Goal: Information Seeking & Learning: Learn about a topic

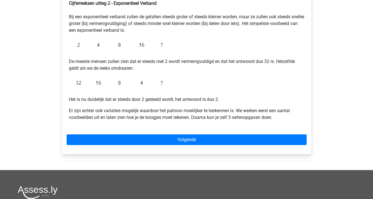
scroll to position [104, 0]
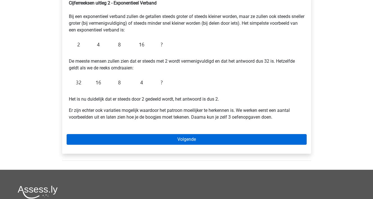
click at [198, 139] on link "Volgende" at bounding box center [187, 139] width 240 height 11
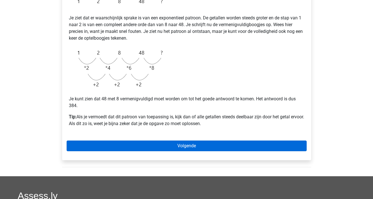
scroll to position [121, 0]
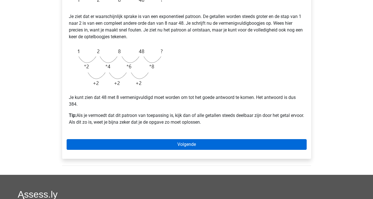
click at [195, 149] on link "Volgende" at bounding box center [187, 144] width 240 height 11
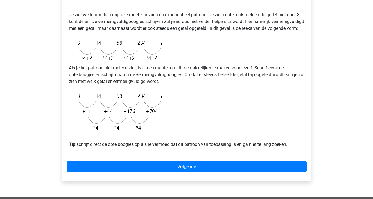
scroll to position [122, 0]
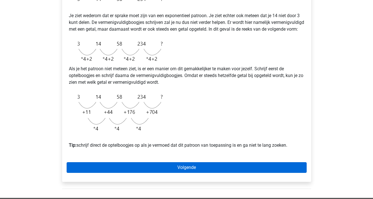
click at [181, 172] on link "Volgende" at bounding box center [187, 167] width 240 height 11
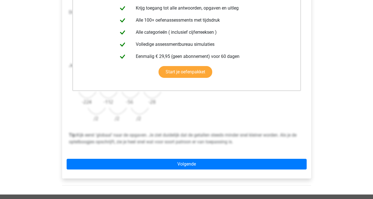
scroll to position [135, 0]
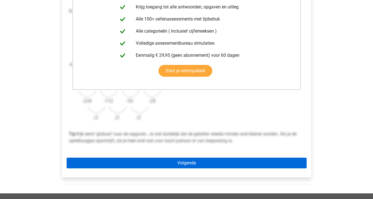
click at [180, 161] on link "Volgende" at bounding box center [187, 163] width 240 height 11
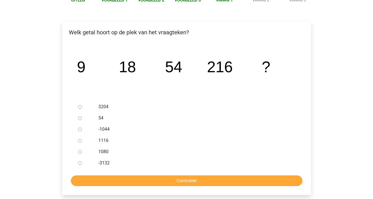
scroll to position [76, 0]
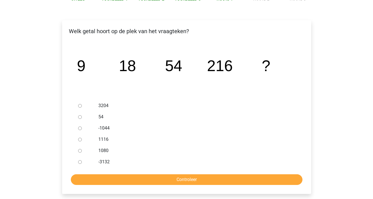
click at [78, 153] on input "1080" at bounding box center [80, 151] width 4 height 4
radio input "true"
click at [134, 181] on input "Controleer" at bounding box center [187, 179] width 232 height 11
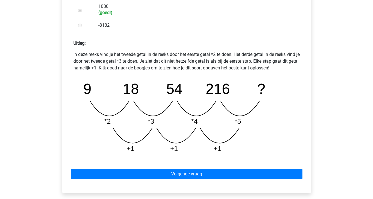
scroll to position [224, 0]
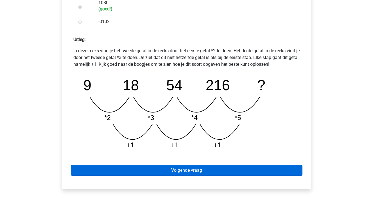
click at [136, 175] on link "Volgende vraag" at bounding box center [187, 170] width 232 height 11
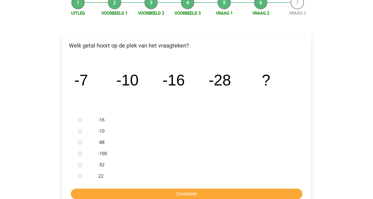
scroll to position [63, 0]
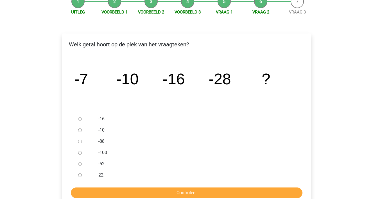
click at [78, 164] on input "-52" at bounding box center [80, 164] width 4 height 4
radio input "true"
click at [95, 191] on input "Controleer" at bounding box center [187, 192] width 232 height 11
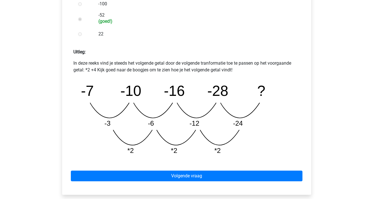
scroll to position [212, 0]
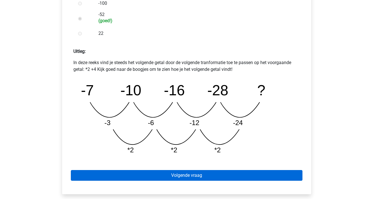
click at [101, 177] on link "Volgende vraag" at bounding box center [187, 175] width 232 height 11
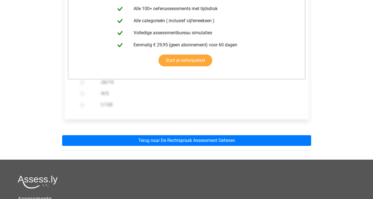
scroll to position [136, 0]
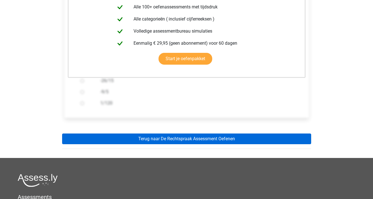
click at [121, 138] on link "Terug naar De Rechtspraak Assessment Oefenen" at bounding box center [186, 138] width 249 height 11
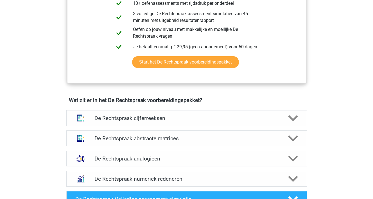
scroll to position [335, 0]
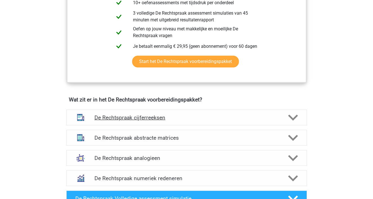
click at [135, 122] on div "De Rechtspraak cijferreeksen" at bounding box center [186, 118] width 241 height 16
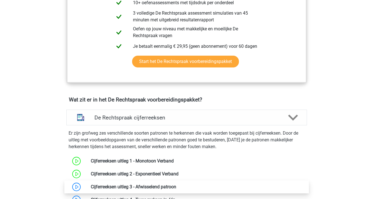
click at [176, 185] on link at bounding box center [176, 186] width 0 height 5
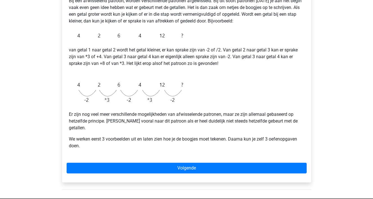
scroll to position [108, 0]
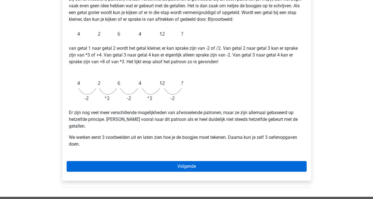
click at [129, 162] on link "Volgende" at bounding box center [187, 166] width 240 height 11
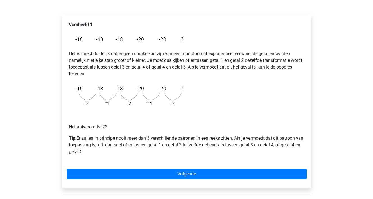
scroll to position [84, 0]
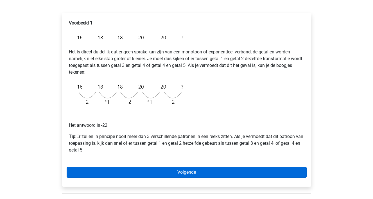
click at [130, 168] on link "Volgende" at bounding box center [187, 172] width 240 height 11
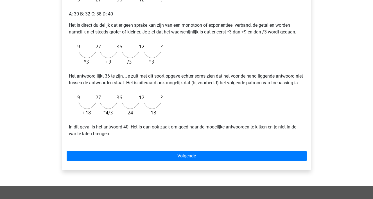
scroll to position [123, 0]
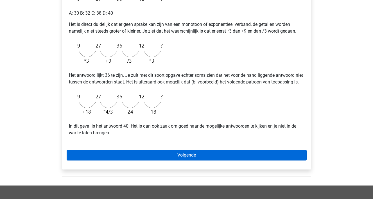
click at [133, 160] on link "Volgende" at bounding box center [187, 155] width 240 height 11
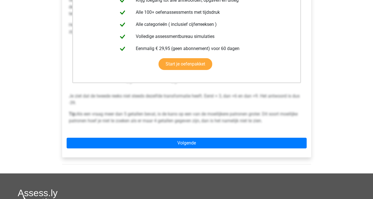
scroll to position [157, 0]
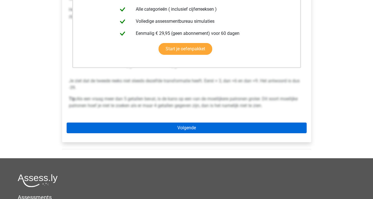
click at [160, 126] on link "Volgende" at bounding box center [187, 128] width 240 height 11
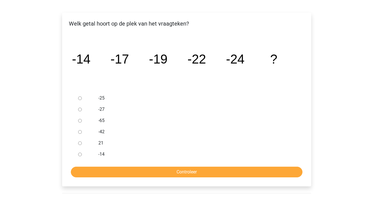
scroll to position [95, 0]
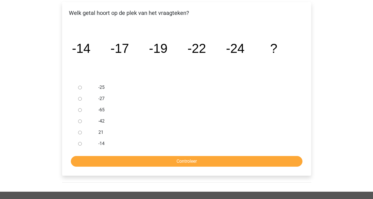
click at [80, 99] on input "-27" at bounding box center [80, 99] width 4 height 4
radio input "true"
click at [117, 163] on input "Controleer" at bounding box center [187, 161] width 232 height 11
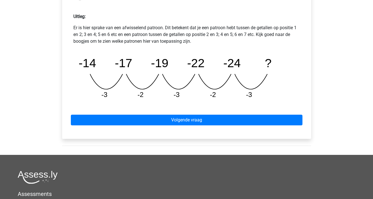
scroll to position [248, 0]
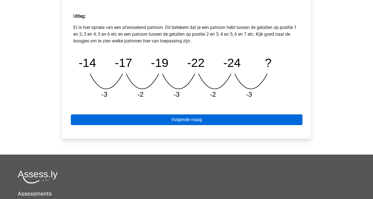
click at [153, 123] on link "Volgende vraag" at bounding box center [187, 119] width 232 height 11
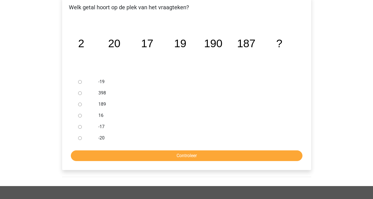
scroll to position [100, 0]
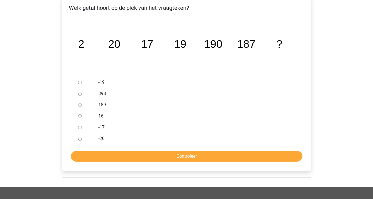
click at [81, 105] on input "189" at bounding box center [80, 105] width 4 height 4
radio input "true"
click at [109, 154] on input "Controleer" at bounding box center [187, 156] width 232 height 11
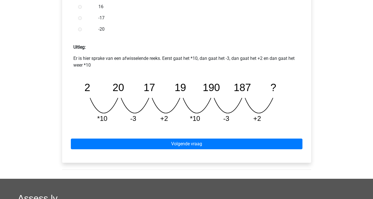
scroll to position [218, 0]
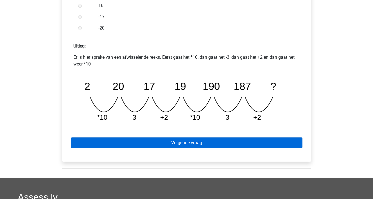
click at [115, 147] on link "Volgende vraag" at bounding box center [187, 142] width 232 height 11
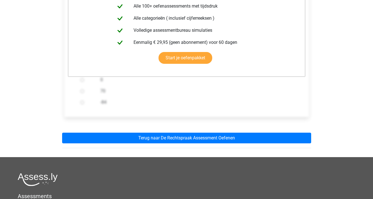
scroll to position [143, 0]
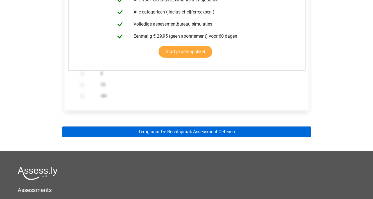
click at [124, 133] on link "Terug naar De Rechtspraak Assessment Oefenen" at bounding box center [186, 131] width 249 height 11
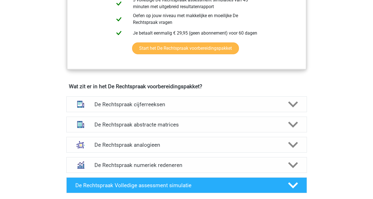
scroll to position [354, 0]
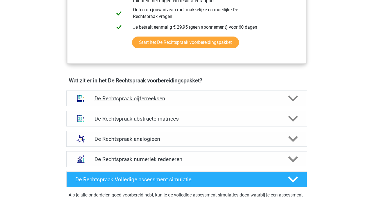
click at [169, 102] on div "De Rechtspraak cijferreeksen" at bounding box center [186, 98] width 241 height 16
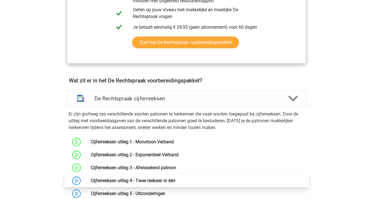
click at [175, 182] on link at bounding box center [175, 180] width 0 height 5
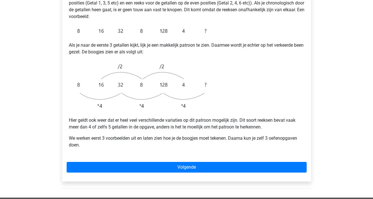
scroll to position [129, 0]
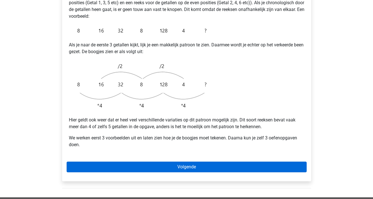
click at [171, 162] on link "Volgende" at bounding box center [187, 167] width 240 height 11
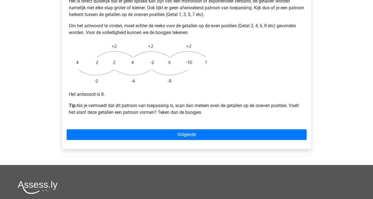
scroll to position [148, 0]
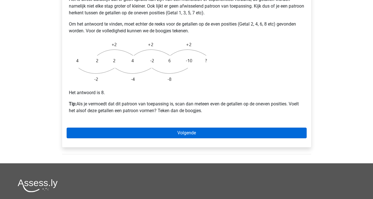
click at [147, 128] on link "Volgende" at bounding box center [187, 133] width 240 height 11
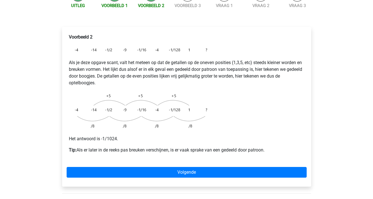
scroll to position [84, 0]
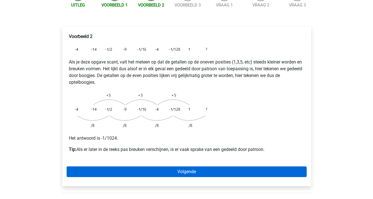
click at [150, 166] on link "Volgende" at bounding box center [187, 171] width 240 height 11
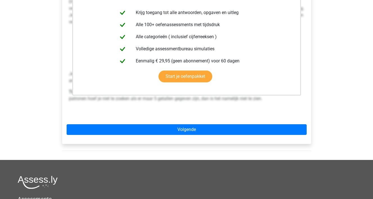
scroll to position [144, 0]
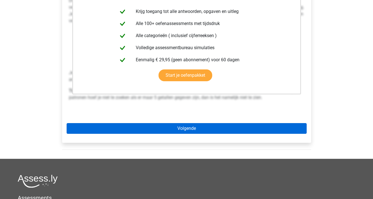
click at [158, 123] on link "Volgende" at bounding box center [187, 128] width 240 height 11
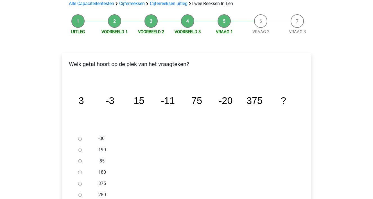
scroll to position [59, 0]
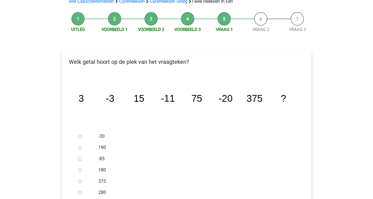
click at [79, 135] on input "-30" at bounding box center [80, 137] width 4 height 4
radio input "true"
click at [103, 190] on form "-30 190 -85 180 375 280 Controleer" at bounding box center [187, 173] width 240 height 85
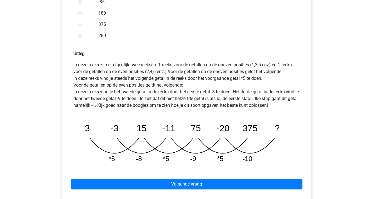
scroll to position [224, 0]
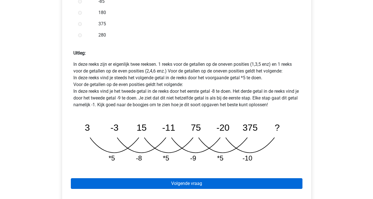
click at [123, 178] on link "Volgende vraag" at bounding box center [187, 183] width 232 height 11
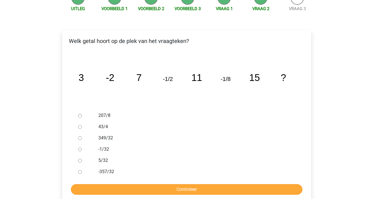
scroll to position [81, 0]
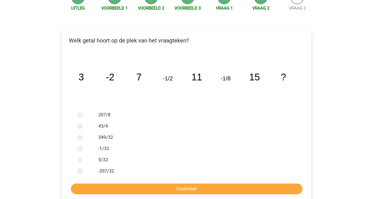
click at [79, 147] on input "-1/32" at bounding box center [80, 149] width 4 height 4
radio input "true"
click at [89, 184] on input "Controleer" at bounding box center [187, 189] width 232 height 11
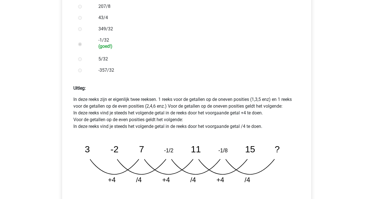
scroll to position [190, 0]
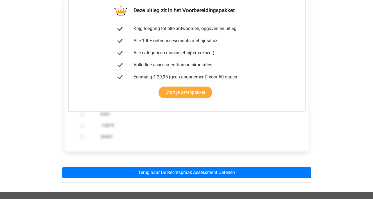
scroll to position [117, 0]
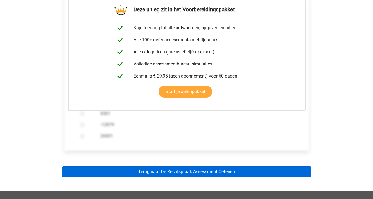
click at [128, 166] on link "Terug naar De Rechtspraak Assessment Oefenen" at bounding box center [186, 171] width 249 height 11
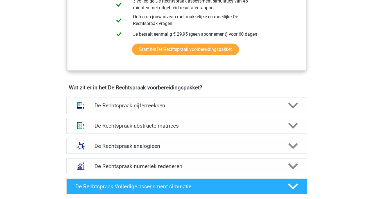
scroll to position [347, 0]
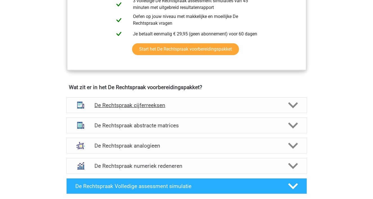
click at [157, 107] on h4 "De Rechtspraak cijferreeksen" at bounding box center [186, 105] width 184 height 6
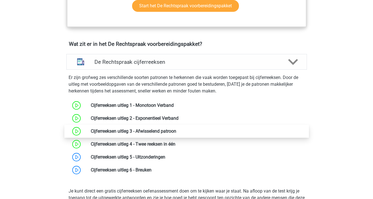
scroll to position [391, 0]
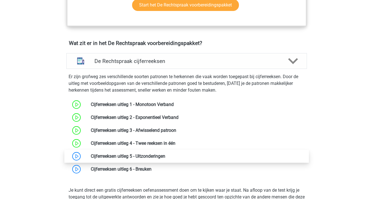
click at [165, 157] on link at bounding box center [165, 155] width 0 height 5
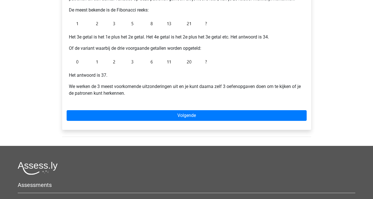
scroll to position [131, 0]
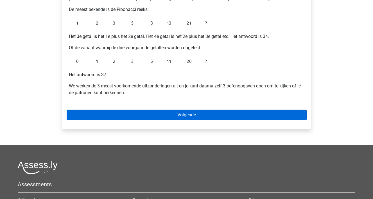
click at [170, 118] on link "Volgende" at bounding box center [187, 115] width 240 height 11
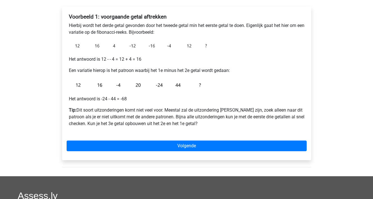
scroll to position [90, 0]
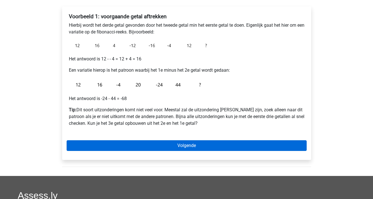
click at [168, 143] on link "Volgende" at bounding box center [187, 145] width 240 height 11
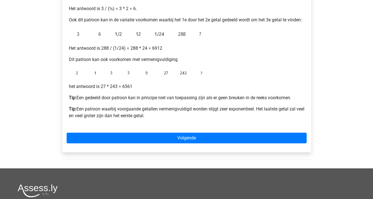
scroll to position [138, 0]
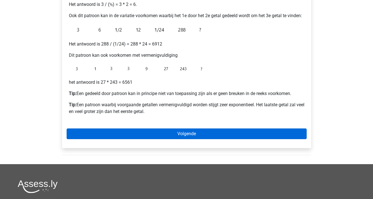
click at [165, 135] on link "Volgende" at bounding box center [187, 133] width 240 height 11
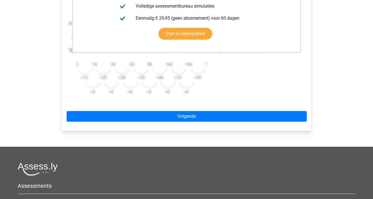
scroll to position [183, 0]
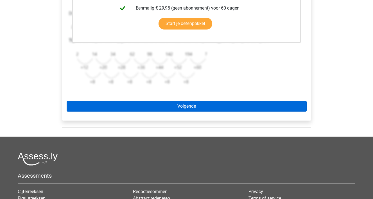
click at [191, 105] on link "Volgende" at bounding box center [187, 106] width 240 height 11
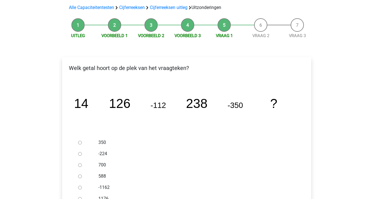
scroll to position [40, 0]
click at [80, 178] on input "588" at bounding box center [80, 176] width 4 height 4
radio input "true"
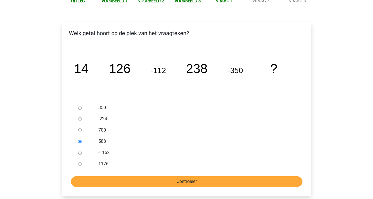
scroll to position [75, 0]
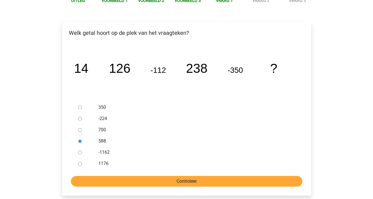
click at [172, 182] on input "Controleer" at bounding box center [187, 181] width 232 height 11
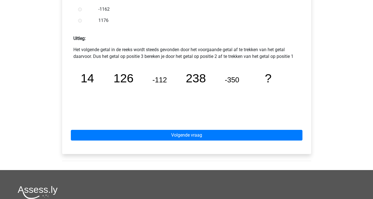
scroll to position [226, 0]
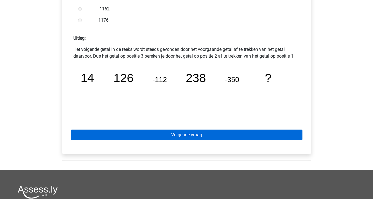
click at [188, 137] on link "Volgende vraag" at bounding box center [187, 135] width 232 height 11
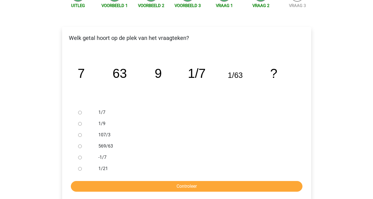
scroll to position [71, 0]
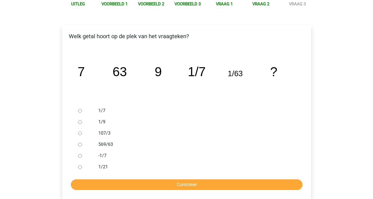
click at [80, 123] on input "1/9" at bounding box center [80, 122] width 4 height 4
radio input "true"
click at [124, 183] on input "Controleer" at bounding box center [187, 184] width 232 height 11
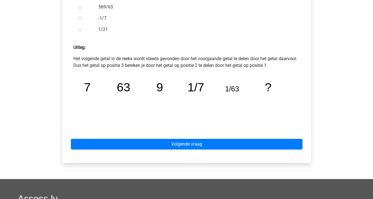
scroll to position [226, 0]
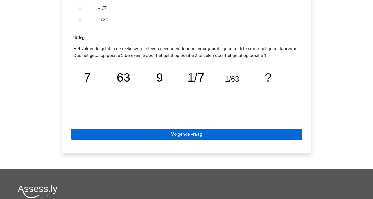
click at [155, 133] on link "Volgende vraag" at bounding box center [187, 134] width 232 height 11
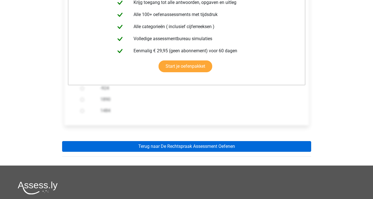
scroll to position [129, 0]
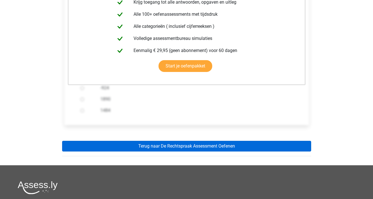
click at [155, 150] on link "Terug naar De Rechtspraak Assessment Oefenen" at bounding box center [186, 146] width 249 height 11
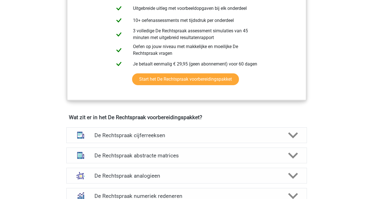
scroll to position [331, 0]
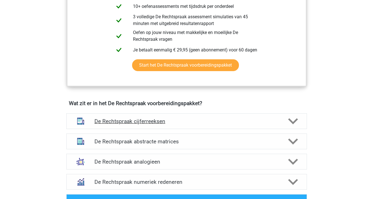
click at [182, 119] on h4 "De Rechtspraak cijferreeksen" at bounding box center [186, 121] width 184 height 6
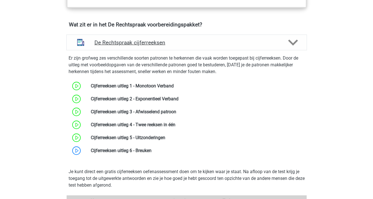
scroll to position [411, 0]
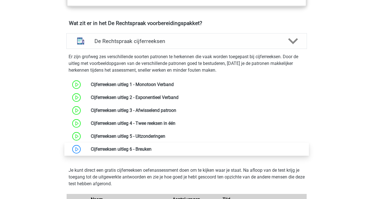
click at [151, 148] on link at bounding box center [151, 148] width 0 height 5
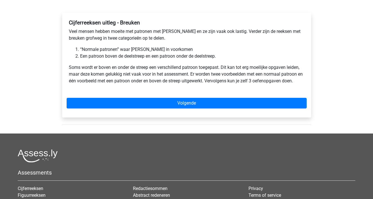
scroll to position [84, 0]
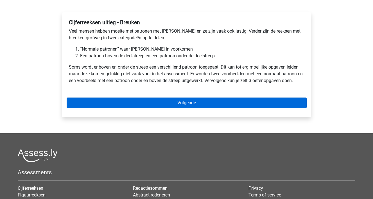
click at [173, 104] on link "Volgende" at bounding box center [187, 103] width 240 height 11
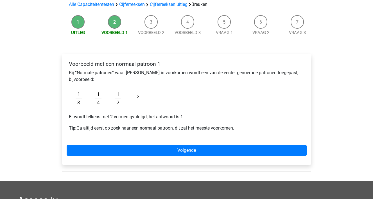
scroll to position [48, 0]
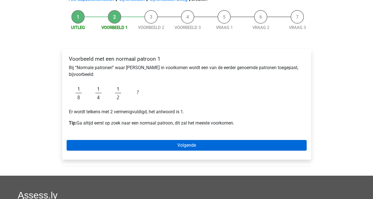
click at [169, 147] on link "Volgende" at bounding box center [187, 145] width 240 height 11
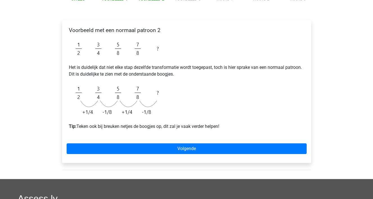
scroll to position [76, 0]
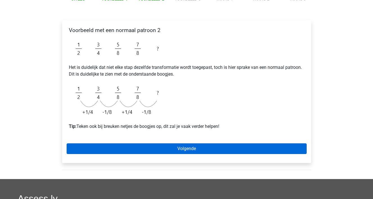
click at [169, 151] on link "Volgende" at bounding box center [187, 148] width 240 height 11
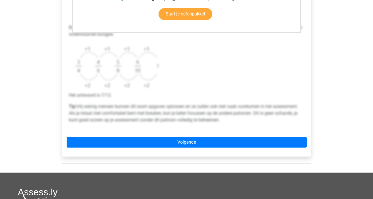
scroll to position [196, 0]
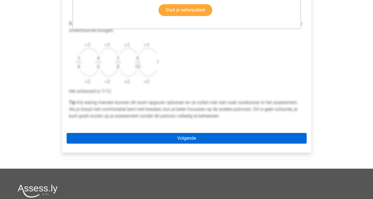
click at [171, 144] on link "Volgende" at bounding box center [187, 138] width 240 height 11
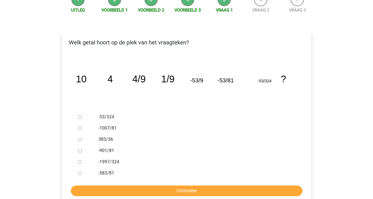
scroll to position [69, 0]
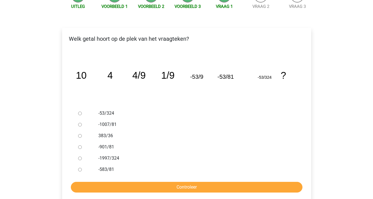
click at [80, 160] on input "-1997/324" at bounding box center [80, 159] width 4 height 4
radio input "true"
click at [88, 187] on input "Controleer" at bounding box center [187, 187] width 232 height 11
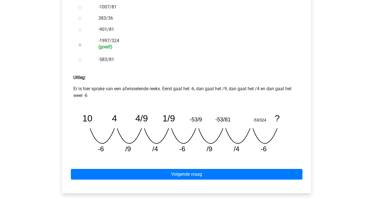
scroll to position [186, 0]
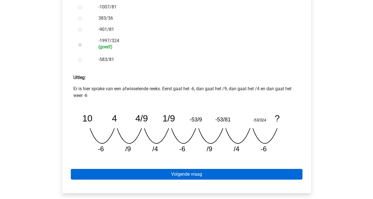
click at [103, 172] on link "Volgende vraag" at bounding box center [187, 174] width 232 height 11
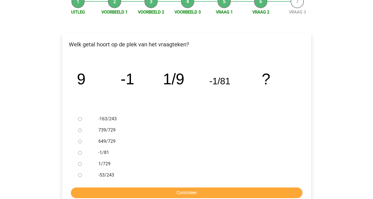
scroll to position [64, 0]
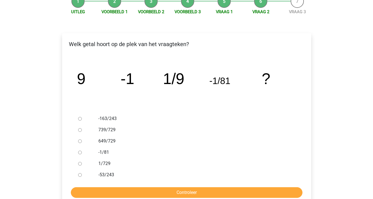
click at [80, 164] on input "1/729" at bounding box center [80, 164] width 4 height 4
radio input "true"
click at [113, 185] on form "-163/243 739/729 649/729 -1/81 1/729 -53/243 Controleer" at bounding box center [187, 155] width 240 height 85
click at [112, 191] on input "Controleer" at bounding box center [187, 192] width 232 height 11
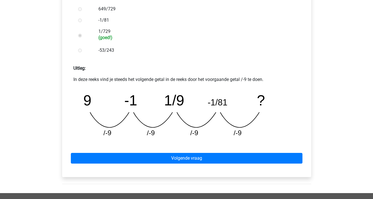
scroll to position [203, 0]
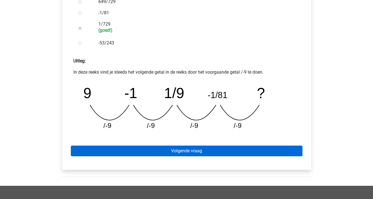
click at [146, 153] on link "Volgende vraag" at bounding box center [187, 151] width 232 height 11
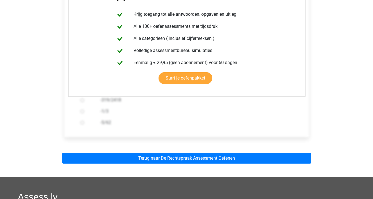
scroll to position [117, 0]
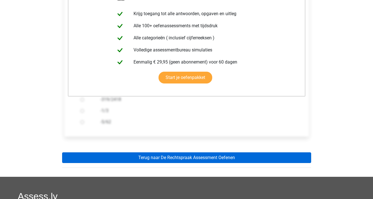
click at [145, 160] on link "Terug naar De Rechtspraak Assessment Oefenen" at bounding box center [186, 157] width 249 height 11
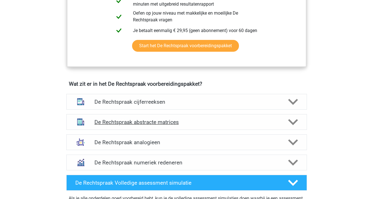
scroll to position [351, 0]
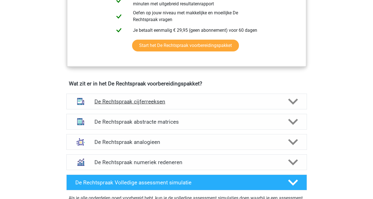
click at [291, 105] on icon at bounding box center [293, 102] width 10 height 10
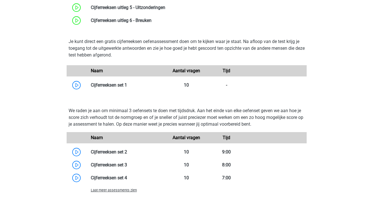
scroll to position [540, 0]
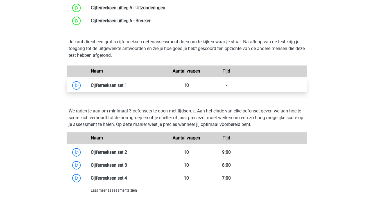
click at [127, 85] on link at bounding box center [127, 85] width 0 height 5
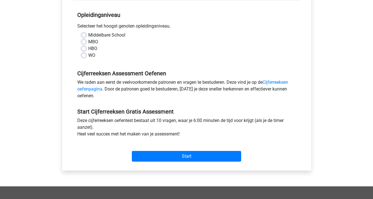
scroll to position [110, 0]
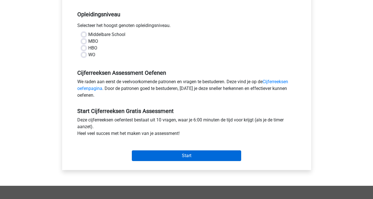
click at [147, 153] on input "Start" at bounding box center [186, 155] width 109 height 11
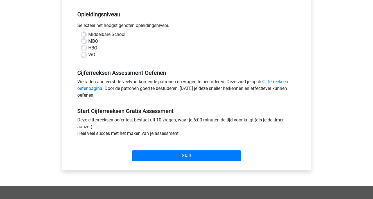
click at [88, 55] on label "WO" at bounding box center [91, 54] width 7 height 7
click at [85, 55] on input "WO" at bounding box center [84, 54] width 4 height 6
radio input "true"
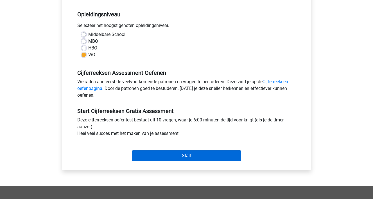
click at [148, 157] on input "Start" at bounding box center [186, 155] width 109 height 11
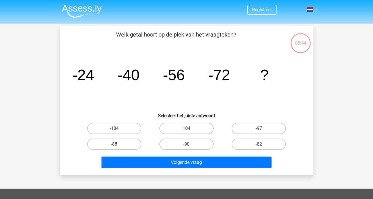
click at [127, 143] on label "-88" at bounding box center [114, 144] width 54 height 11
click at [118, 144] on input "-88" at bounding box center [116, 146] width 4 height 4
radio input "true"
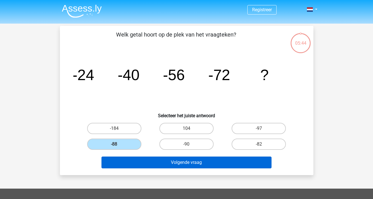
click at [132, 164] on button "Volgende vraag" at bounding box center [186, 163] width 170 height 12
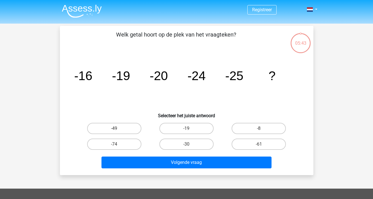
scroll to position [26, 0]
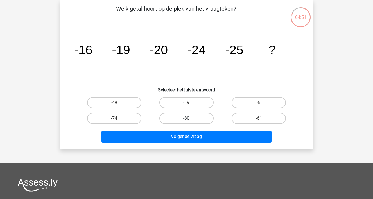
click at [170, 117] on label "-30" at bounding box center [186, 118] width 54 height 11
click at [186, 118] on input "-30" at bounding box center [188, 120] width 4 height 4
radio input "true"
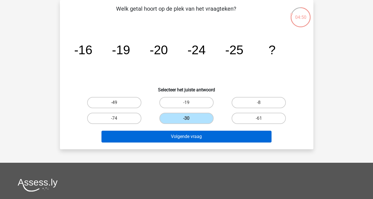
click at [171, 134] on button "Volgende vraag" at bounding box center [186, 137] width 170 height 12
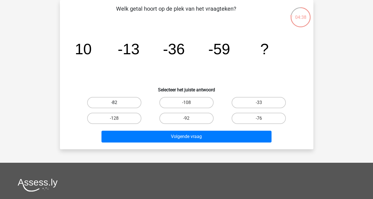
click at [125, 101] on label "-82" at bounding box center [114, 102] width 54 height 11
click at [118, 103] on input "-82" at bounding box center [116, 105] width 4 height 4
radio input "true"
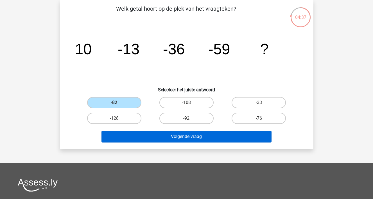
click at [148, 137] on button "Volgende vraag" at bounding box center [186, 137] width 170 height 12
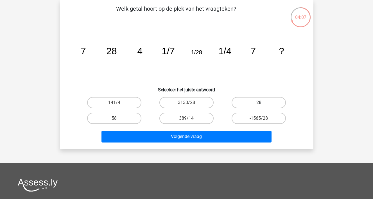
click at [251, 100] on label "28" at bounding box center [259, 102] width 54 height 11
click at [259, 103] on input "28" at bounding box center [261, 105] width 4 height 4
radio input "true"
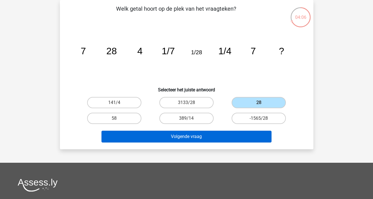
click at [207, 135] on button "Volgende vraag" at bounding box center [186, 137] width 170 height 12
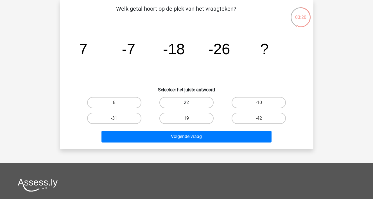
click at [174, 101] on label "22" at bounding box center [186, 102] width 54 height 11
click at [186, 103] on input "22" at bounding box center [188, 105] width 4 height 4
radio input "true"
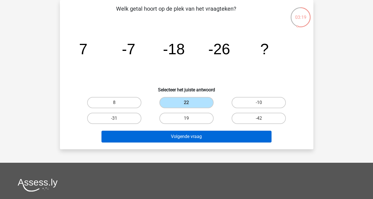
click at [157, 139] on button "Volgende vraag" at bounding box center [186, 137] width 170 height 12
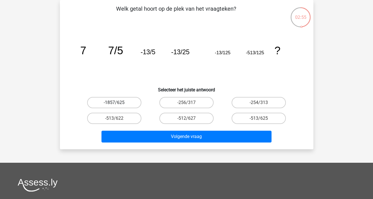
click at [131, 102] on label "-1857/625" at bounding box center [114, 102] width 54 height 11
click at [118, 103] on input "-1857/625" at bounding box center [116, 105] width 4 height 4
radio input "true"
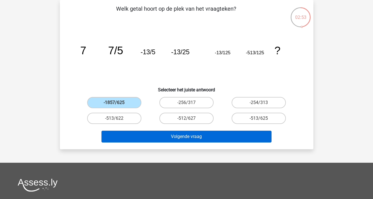
click at [160, 138] on button "Volgende vraag" at bounding box center [186, 137] width 170 height 12
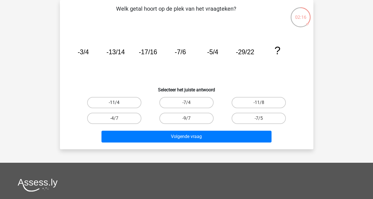
click at [119, 104] on label "-11/4" at bounding box center [114, 102] width 54 height 11
click at [118, 104] on input "-11/4" at bounding box center [116, 105] width 4 height 4
radio input "true"
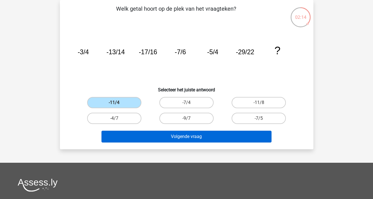
click at [125, 133] on button "Volgende vraag" at bounding box center [186, 137] width 170 height 12
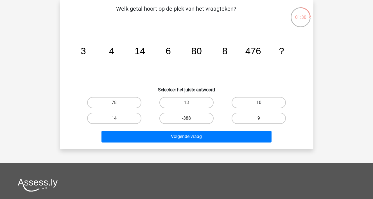
click at [264, 107] on label "10" at bounding box center [259, 102] width 54 height 11
click at [262, 106] on input "10" at bounding box center [261, 105] width 4 height 4
radio input "true"
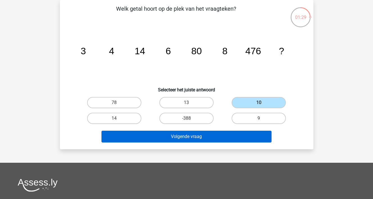
click at [231, 133] on button "Volgende vraag" at bounding box center [186, 137] width 170 height 12
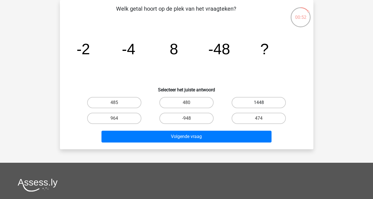
click at [242, 103] on label "1448" at bounding box center [259, 102] width 54 height 11
click at [259, 103] on input "1448" at bounding box center [261, 105] width 4 height 4
radio input "true"
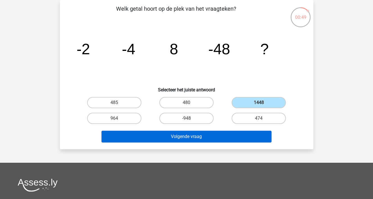
click at [140, 133] on button "Volgende vraag" at bounding box center [186, 137] width 170 height 12
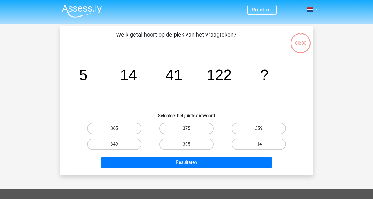
scroll to position [26, 0]
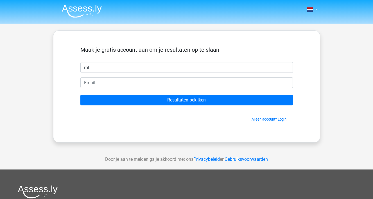
type input "ml"
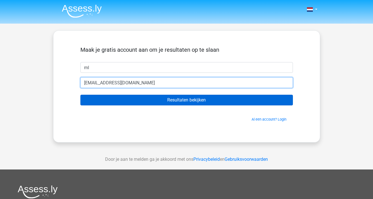
type input "[EMAIL_ADDRESS][DOMAIN_NAME]"
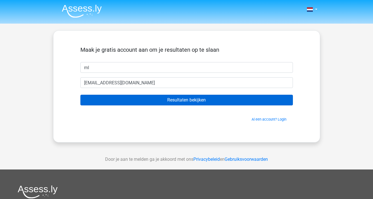
click at [181, 102] on input "Resultaten bekijken" at bounding box center [186, 100] width 212 height 11
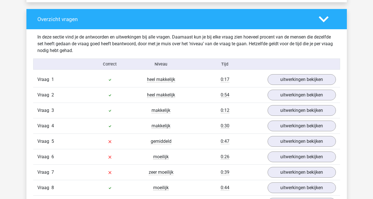
scroll to position [413, 0]
click at [287, 141] on link "uitwerkingen bekijken" at bounding box center [301, 141] width 78 height 12
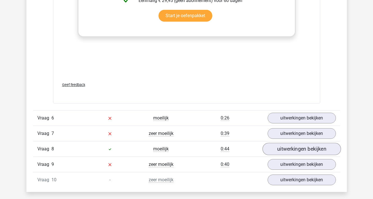
scroll to position [798, 0]
click at [286, 118] on link "uitwerkingen bekijken" at bounding box center [301, 118] width 78 height 12
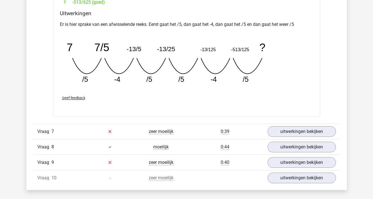
scroll to position [1049, 0]
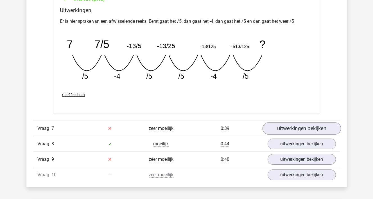
click at [285, 128] on link "uitwerkingen bekijken" at bounding box center [301, 128] width 78 height 12
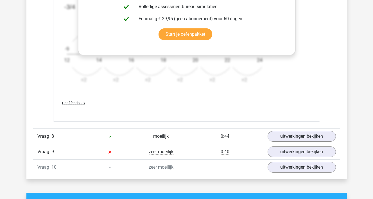
scroll to position [1402, 0]
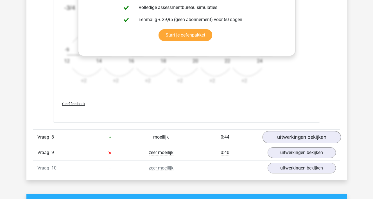
click at [286, 137] on link "uitwerkingen bekijken" at bounding box center [301, 137] width 78 height 12
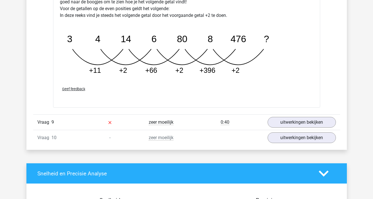
scroll to position [1713, 0]
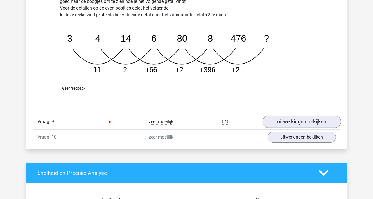
click at [292, 123] on link "uitwerkingen bekijken" at bounding box center [301, 122] width 78 height 12
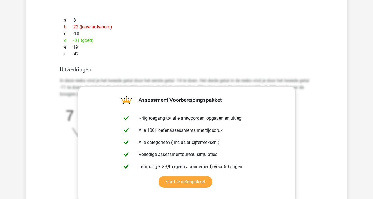
scroll to position [633, 0]
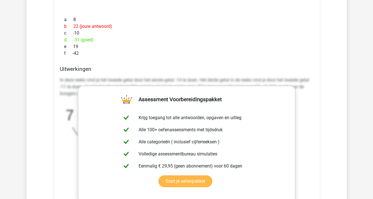
click at [183, 181] on link "Start je oefenpakket" at bounding box center [186, 181] width 54 height 12
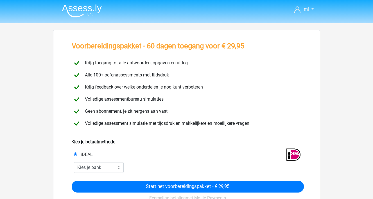
scroll to position [0, 0]
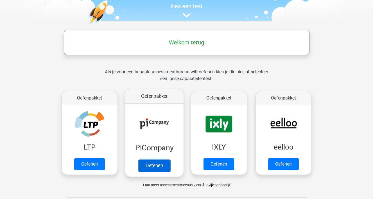
scroll to position [61, 0]
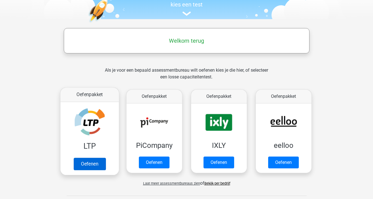
click at [98, 165] on link "Oefenen" at bounding box center [89, 164] width 32 height 12
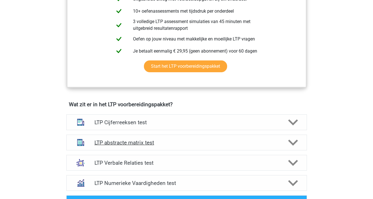
scroll to position [272, 0]
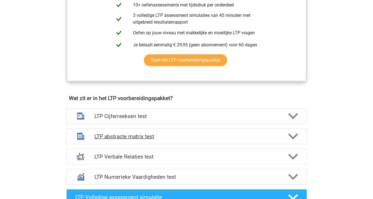
click at [151, 138] on h4 "LTP abstracte matrix test" at bounding box center [186, 136] width 184 height 6
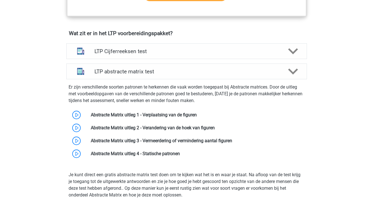
scroll to position [336, 0]
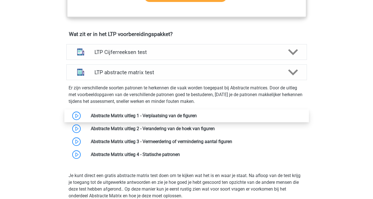
click at [197, 117] on link at bounding box center [197, 115] width 0 height 5
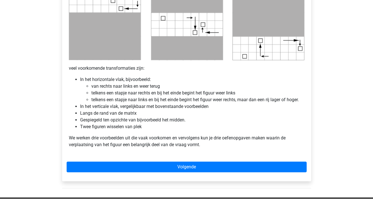
scroll to position [305, 0]
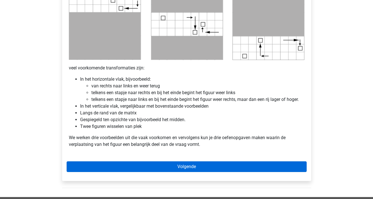
click at [162, 167] on link "Volgende" at bounding box center [187, 166] width 240 height 11
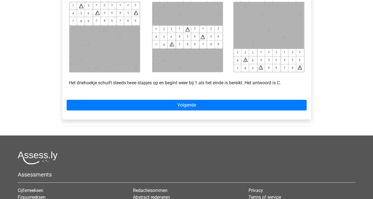
scroll to position [273, 0]
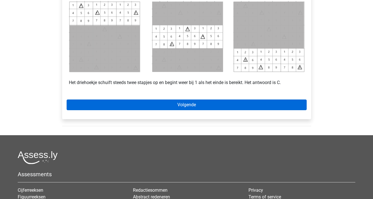
click at [218, 106] on link "Volgende" at bounding box center [187, 104] width 240 height 11
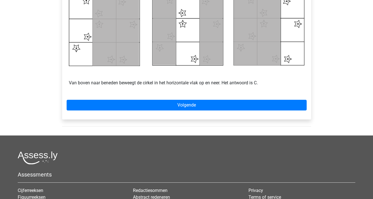
scroll to position [289, 0]
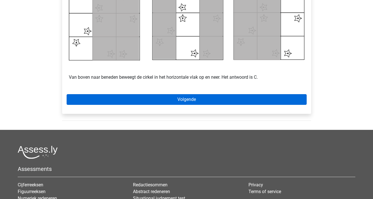
click at [106, 104] on link "Volgende" at bounding box center [187, 99] width 240 height 11
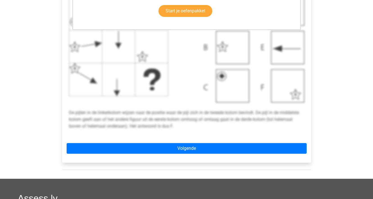
scroll to position [209, 0]
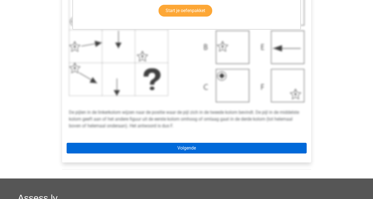
click at [109, 151] on link "Volgende" at bounding box center [187, 148] width 240 height 11
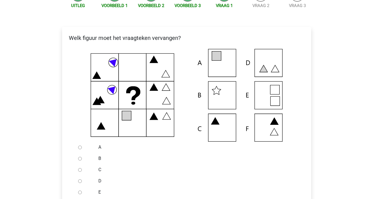
scroll to position [84, 0]
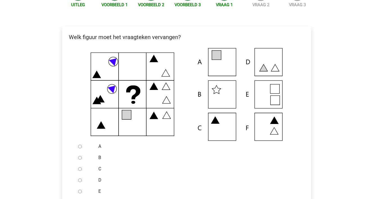
click at [263, 98] on icon at bounding box center [186, 94] width 231 height 93
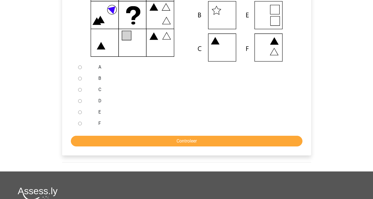
scroll to position [165, 0]
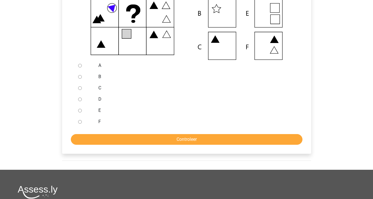
click at [78, 111] on input "E" at bounding box center [80, 111] width 4 height 4
radio input "true"
click at [98, 139] on input "Controleer" at bounding box center [187, 139] width 232 height 11
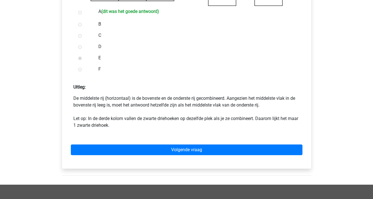
scroll to position [219, 0]
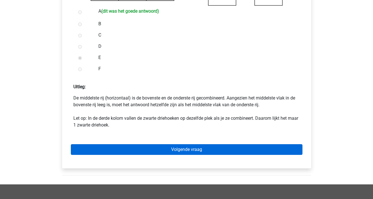
click at [99, 149] on link "Volgende vraag" at bounding box center [187, 149] width 232 height 11
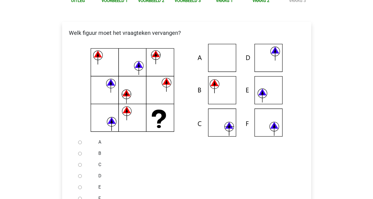
scroll to position [90, 0]
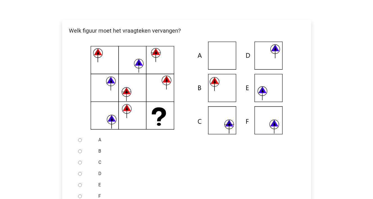
click at [80, 163] on input "C" at bounding box center [80, 163] width 4 height 4
radio input "true"
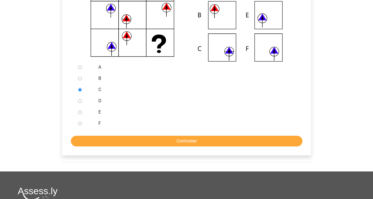
scroll to position [177, 0]
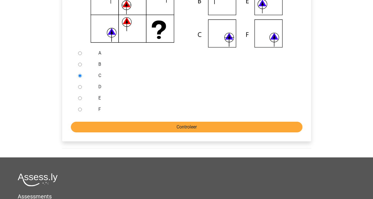
click at [175, 132] on input "Controleer" at bounding box center [187, 127] width 232 height 11
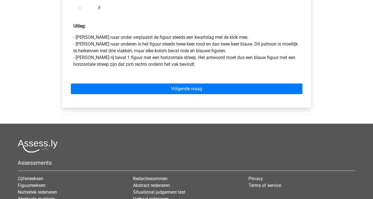
scroll to position [287, 0]
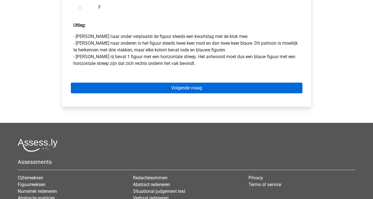
click at [201, 91] on link "Volgende vraag" at bounding box center [187, 88] width 232 height 11
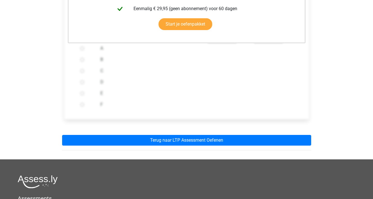
scroll to position [191, 0]
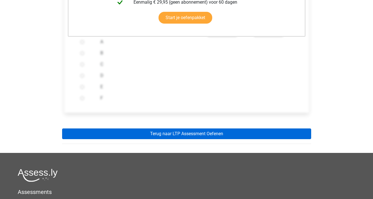
click at [188, 134] on link "Terug naar LTP Assessment Oefenen" at bounding box center [186, 133] width 249 height 11
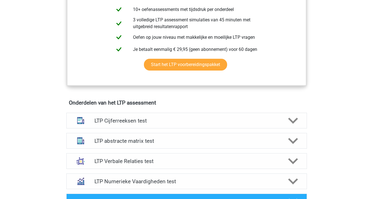
scroll to position [271, 0]
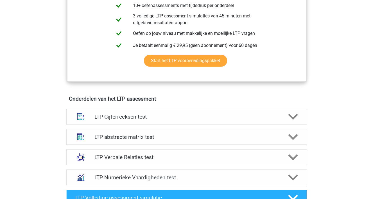
click at [188, 134] on h4 "LTP abstracte matrix test" at bounding box center [186, 137] width 184 height 6
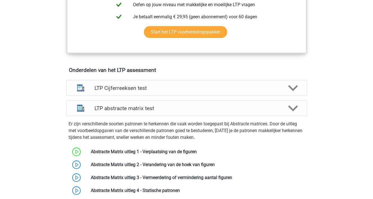
scroll to position [301, 0]
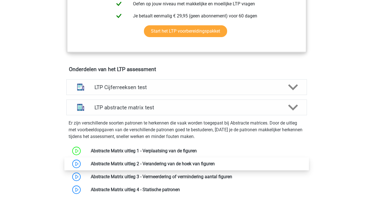
click at [215, 165] on link at bounding box center [215, 163] width 0 height 5
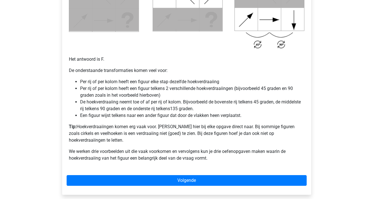
scroll to position [345, 0]
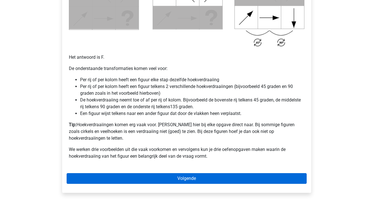
click at [175, 173] on link "Volgende" at bounding box center [187, 178] width 240 height 11
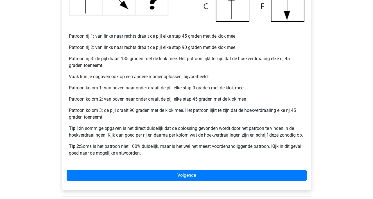
scroll to position [223, 0]
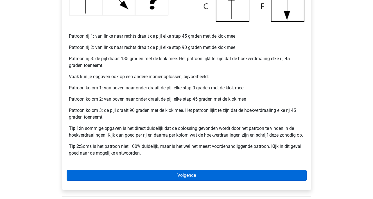
click at [172, 175] on link "Volgende" at bounding box center [187, 175] width 240 height 11
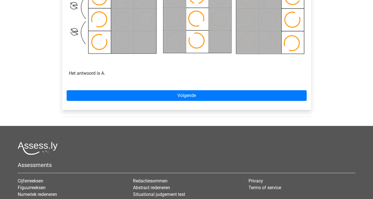
scroll to position [376, 0]
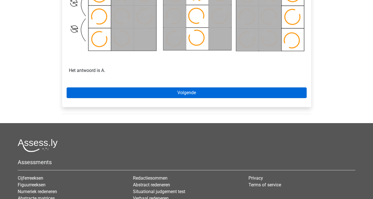
click at [193, 90] on link "Volgende" at bounding box center [187, 92] width 240 height 11
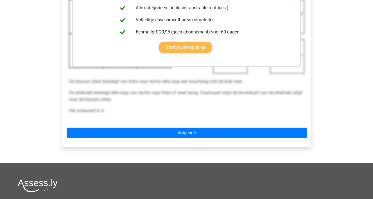
scroll to position [176, 0]
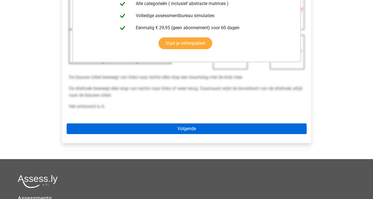
click at [164, 133] on link "Volgende" at bounding box center [187, 128] width 240 height 11
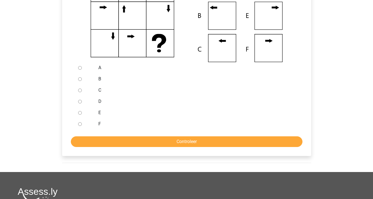
scroll to position [163, 0]
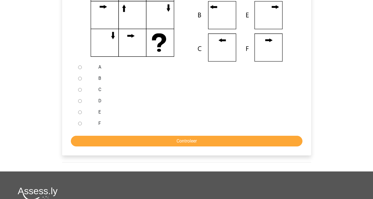
click at [80, 90] on input "C" at bounding box center [80, 90] width 4 height 4
radio input "true"
click at [131, 136] on input "Controleer" at bounding box center [187, 141] width 232 height 11
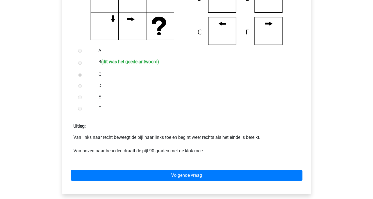
scroll to position [181, 0]
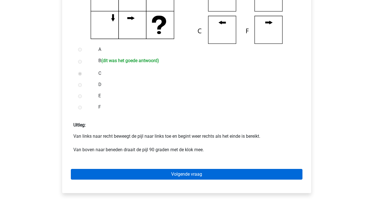
click at [132, 173] on link "Volgende vraag" at bounding box center [187, 174] width 232 height 11
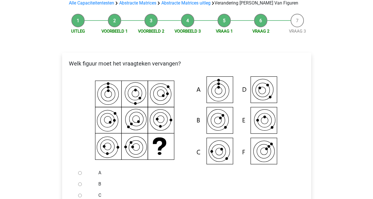
scroll to position [60, 0]
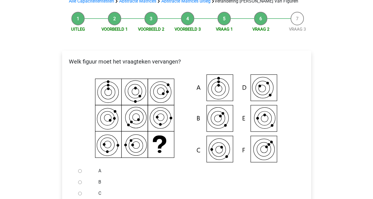
drag, startPoint x: 0, startPoint y: 0, endPoint x: 132, endPoint y: 175, distance: 218.5
click at [132, 173] on label "A" at bounding box center [195, 171] width 194 height 7
click at [82, 173] on input "A" at bounding box center [80, 171] width 4 height 4
radio input "true"
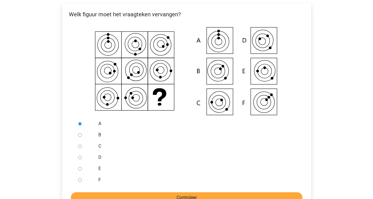
scroll to position [106, 0]
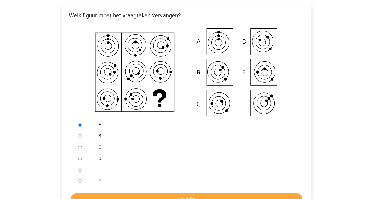
click at [256, 41] on icon at bounding box center [186, 72] width 231 height 93
click at [78, 158] on div at bounding box center [85, 158] width 19 height 11
click at [80, 160] on input "D" at bounding box center [80, 159] width 4 height 4
radio input "true"
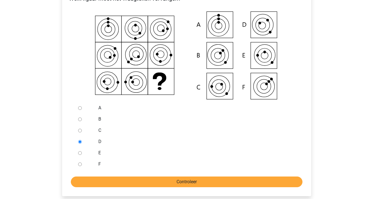
scroll to position [123, 0]
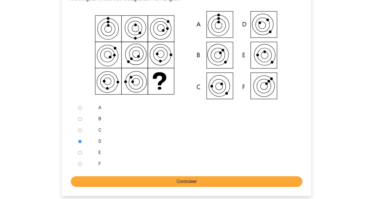
click at [148, 185] on input "Controleer" at bounding box center [187, 181] width 232 height 11
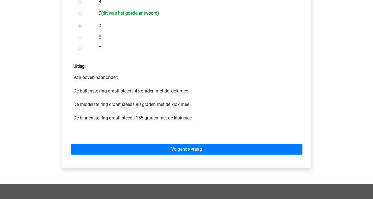
scroll to position [245, 0]
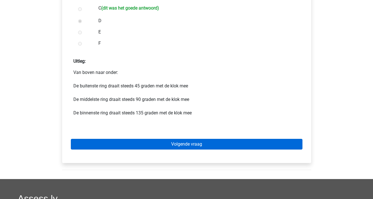
click at [152, 144] on link "Volgende vraag" at bounding box center [187, 144] width 232 height 11
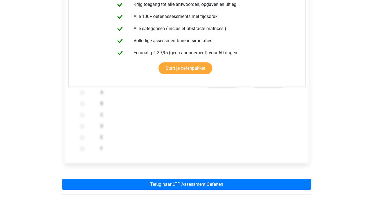
scroll to position [168, 0]
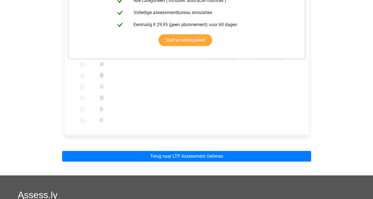
click at [149, 162] on div "Deze uitleg zit in het Voorbereidingspakket Krijg toegang tot alle antwoorden, …" at bounding box center [187, 53] width 258 height 245
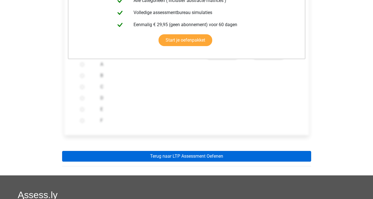
click at [150, 158] on link "Terug naar LTP Assessment Oefenen" at bounding box center [186, 156] width 249 height 11
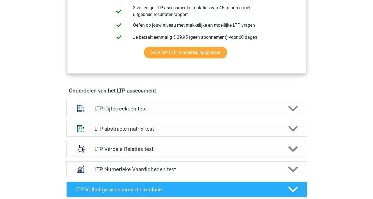
scroll to position [280, 0]
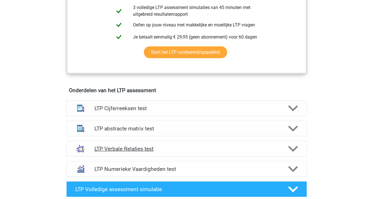
click at [170, 144] on div "LTP Verbale Relaties test" at bounding box center [186, 149] width 241 height 16
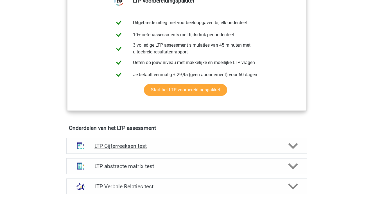
scroll to position [242, 0]
click at [170, 144] on h4 "LTP Cijferreeksen test" at bounding box center [186, 146] width 184 height 6
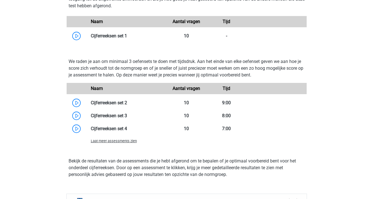
scroll to position [527, 0]
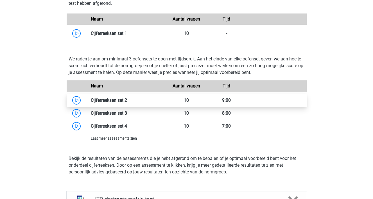
click at [127, 98] on link at bounding box center [127, 100] width 0 height 5
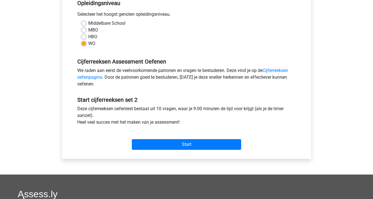
scroll to position [126, 0]
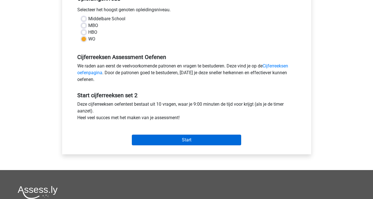
click at [159, 139] on input "Start" at bounding box center [186, 140] width 109 height 11
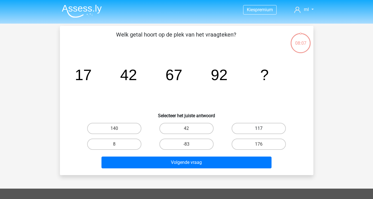
click at [245, 128] on label "117" at bounding box center [259, 128] width 54 height 11
click at [259, 128] on input "117" at bounding box center [261, 130] width 4 height 4
radio input "true"
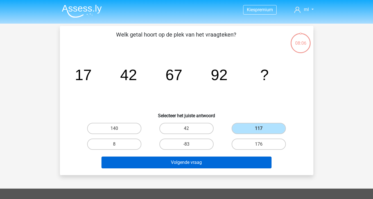
click at [208, 162] on button "Volgende vraag" at bounding box center [186, 163] width 170 height 12
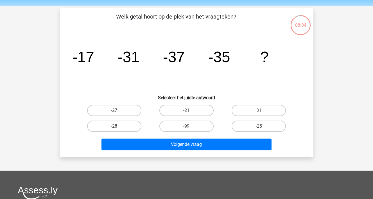
scroll to position [15, 0]
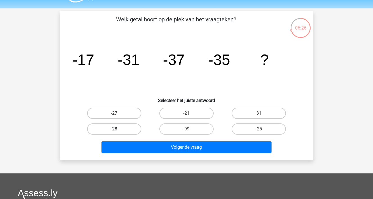
click at [130, 133] on label "-28" at bounding box center [114, 128] width 54 height 11
click at [118, 133] on input "-28" at bounding box center [116, 131] width 4 height 4
radio input "true"
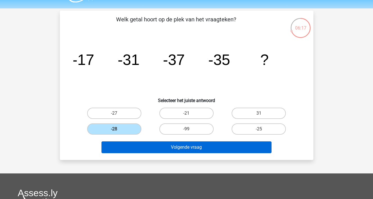
click at [139, 141] on button "Volgende vraag" at bounding box center [186, 147] width 170 height 12
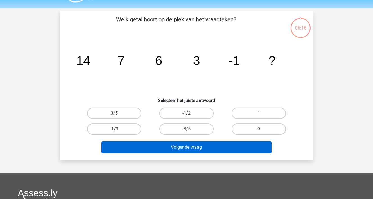
scroll to position [26, 0]
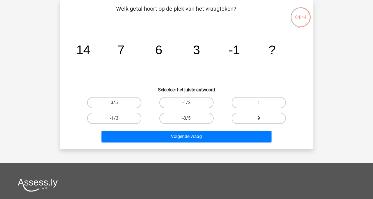
click at [242, 119] on label "9" at bounding box center [259, 118] width 54 height 11
click at [259, 119] on input "9" at bounding box center [261, 120] width 4 height 4
radio input "true"
click at [245, 101] on label "1" at bounding box center [259, 102] width 54 height 11
click at [259, 103] on input "1" at bounding box center [261, 105] width 4 height 4
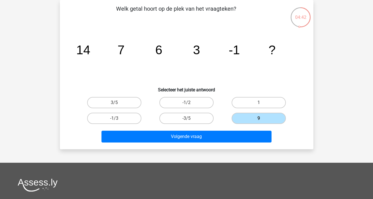
radio input "true"
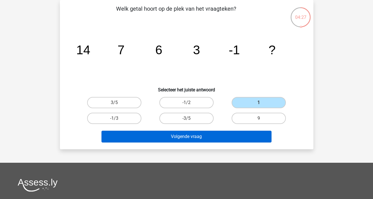
click at [208, 131] on button "Volgende vraag" at bounding box center [186, 137] width 170 height 12
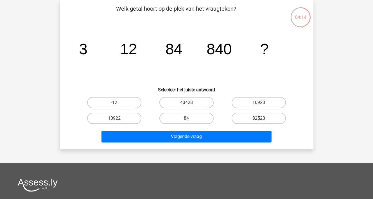
click at [244, 118] on label "32520" at bounding box center [259, 118] width 54 height 11
click at [259, 118] on input "32520" at bounding box center [261, 120] width 4 height 4
radio input "true"
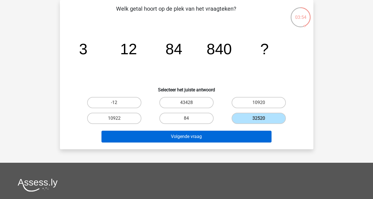
click at [212, 137] on button "Volgende vraag" at bounding box center [186, 137] width 170 height 12
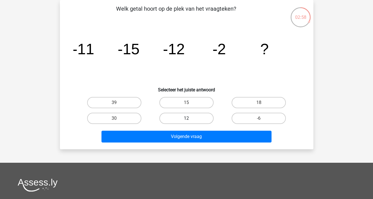
click at [169, 119] on label "12" at bounding box center [186, 118] width 54 height 11
click at [186, 119] on input "12" at bounding box center [188, 120] width 4 height 4
radio input "true"
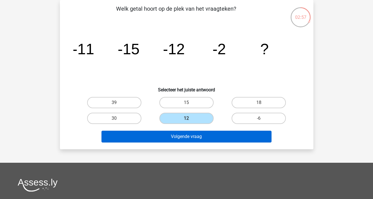
click at [164, 135] on button "Volgende vraag" at bounding box center [186, 137] width 170 height 12
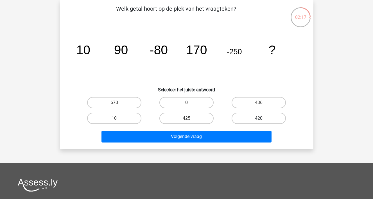
click at [237, 119] on label "420" at bounding box center [259, 118] width 54 height 11
click at [259, 119] on input "420" at bounding box center [261, 120] width 4 height 4
radio input "true"
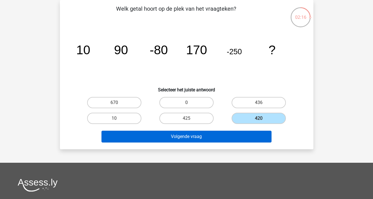
click at [215, 133] on button "Volgende vraag" at bounding box center [186, 137] width 170 height 12
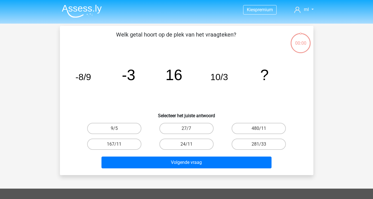
scroll to position [26, 0]
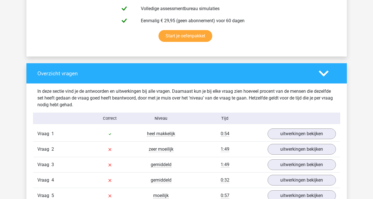
scroll to position [359, 0]
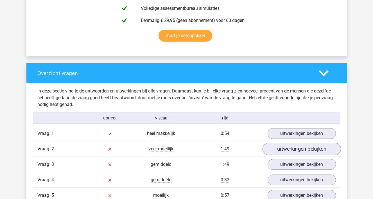
click at [284, 150] on link "uitwerkingen bekijken" at bounding box center [301, 149] width 78 height 12
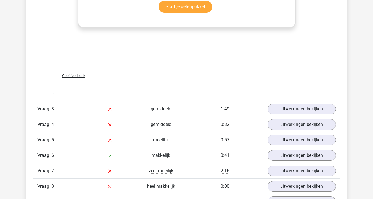
scroll to position [761, 0]
click at [273, 110] on link "uitwerkingen bekijken" at bounding box center [301, 109] width 78 height 12
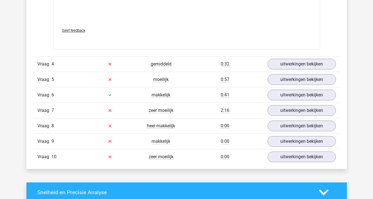
scroll to position [1169, 0]
click at [273, 126] on link "uitwerkingen bekijken" at bounding box center [301, 125] width 78 height 12
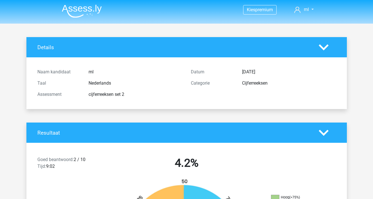
scroll to position [0, 0]
click at [323, 50] on icon at bounding box center [324, 47] width 10 height 10
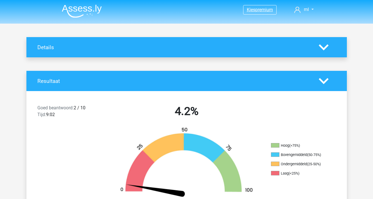
click at [263, 12] on span "premium" at bounding box center [264, 9] width 18 height 5
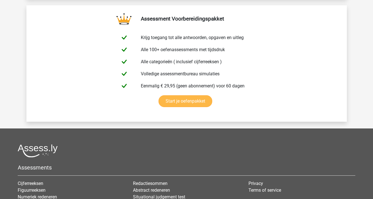
scroll to position [1950, 0]
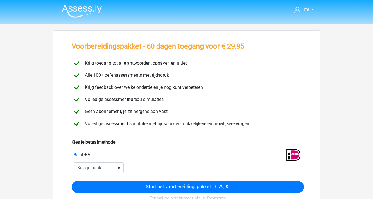
scroll to position [1, 0]
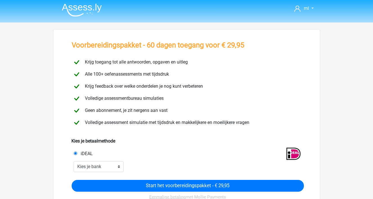
click at [314, 64] on div "Voorbereidingspakket - 60 dagen toegang voor € 29,95 Krijg toegang tot alle ant…" at bounding box center [186, 157] width 267 height 256
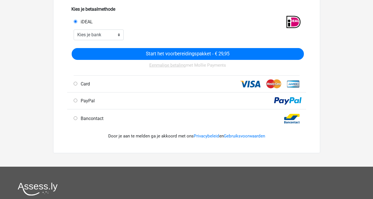
scroll to position [131, 0]
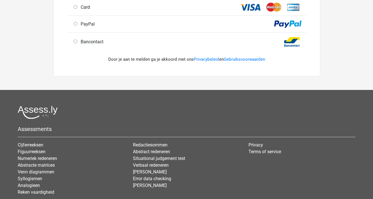
scroll to position [211, 0]
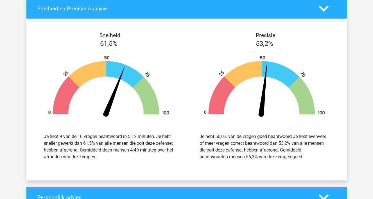
scroll to position [642, 0]
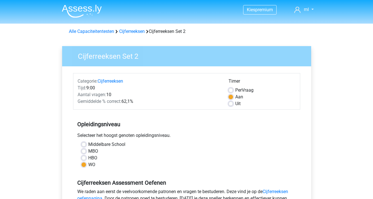
scroll to position [126, 0]
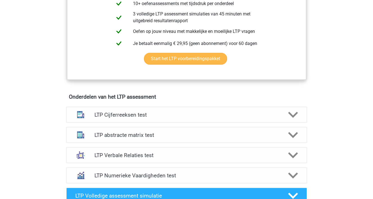
scroll to position [273, 0]
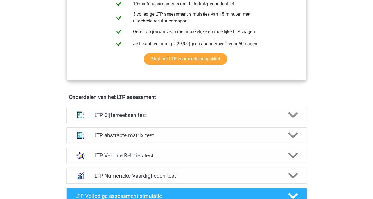
click at [106, 155] on h4 "LTP Verbale Relaties test" at bounding box center [186, 155] width 184 height 6
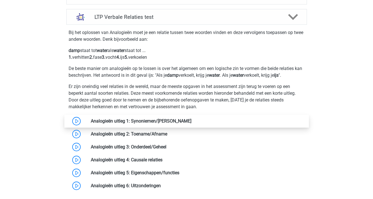
scroll to position [412, 0]
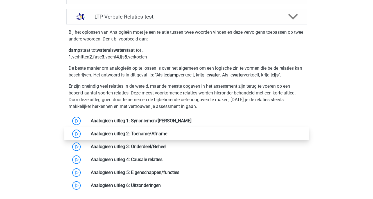
click at [167, 136] on link at bounding box center [167, 133] width 0 height 5
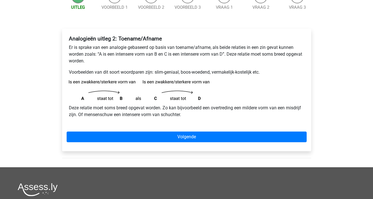
scroll to position [69, 0]
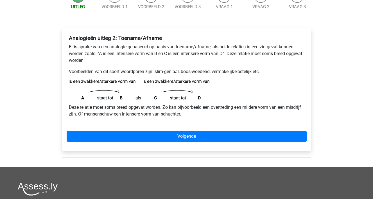
click at [112, 139] on link "Volgende" at bounding box center [187, 136] width 240 height 11
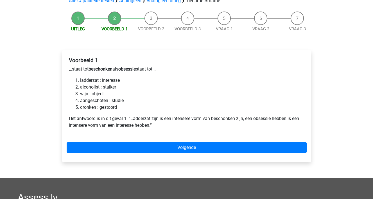
scroll to position [47, 0]
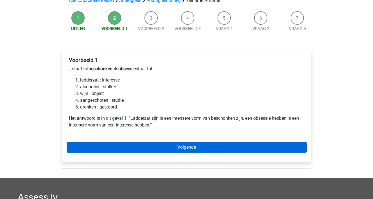
click at [101, 150] on link "Volgende" at bounding box center [187, 147] width 240 height 11
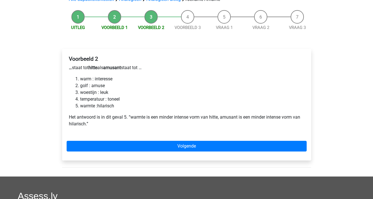
scroll to position [47, 0]
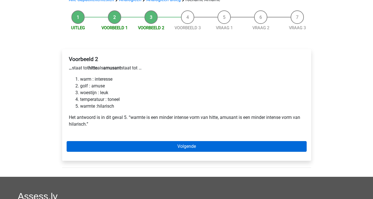
click at [120, 150] on link "Volgende" at bounding box center [187, 146] width 240 height 11
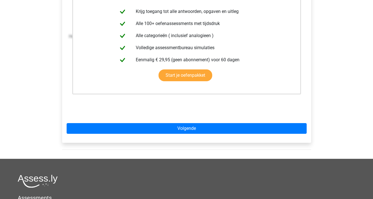
scroll to position [134, 0]
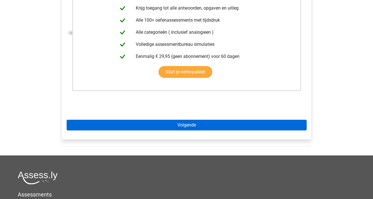
click at [137, 124] on link "Volgende" at bounding box center [187, 125] width 240 height 11
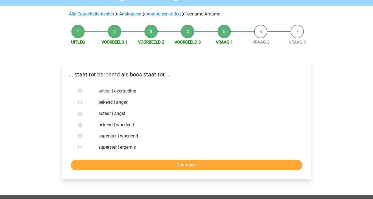
scroll to position [34, 0]
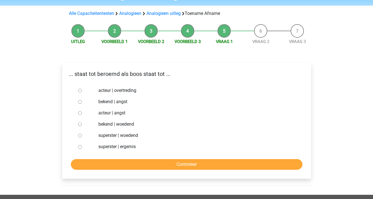
click at [79, 124] on input "bekend | woedend" at bounding box center [80, 125] width 4 height 4
radio input "true"
click at [93, 162] on input "Controleer" at bounding box center [187, 164] width 232 height 11
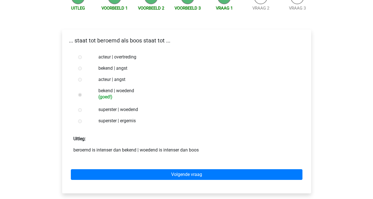
scroll to position [68, 0]
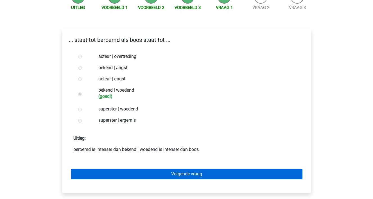
click at [93, 169] on link "Volgende vraag" at bounding box center [187, 174] width 232 height 11
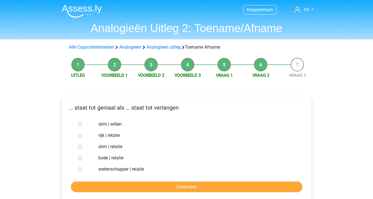
click at [80, 125] on input "slim | willen" at bounding box center [80, 125] width 4 height 4
radio input "true"
click at [87, 194] on div "... staat tot geniaal als ... staat tot verlangen slim | willen rijk | relatie …" at bounding box center [186, 149] width 249 height 105
click at [89, 181] on form "slim | willen rijk | relatie slim | relatie boek | relatie wetenschapper | rela…" at bounding box center [187, 156] width 240 height 74
click at [88, 188] on input "Controleer" at bounding box center [187, 187] width 232 height 11
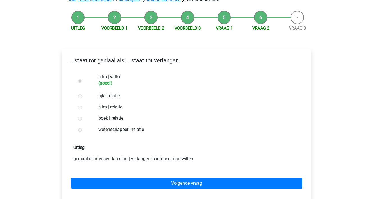
scroll to position [48, 0]
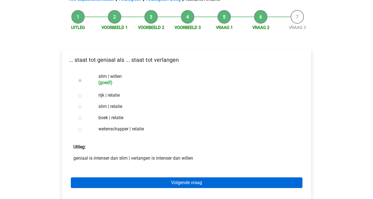
click at [90, 187] on link "Volgende vraag" at bounding box center [187, 182] width 232 height 11
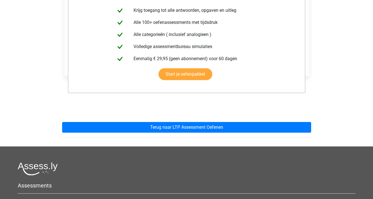
scroll to position [123, 0]
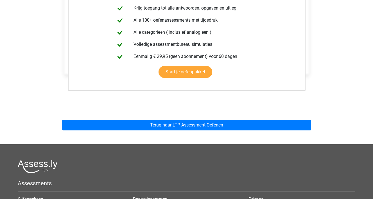
click at [129, 131] on div "Deze uitleg zit in het Voorbereidingspakket Krijg toegang tot alle antwoorden, …" at bounding box center [187, 53] width 258 height 182
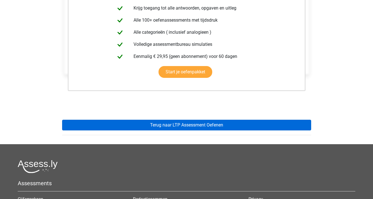
click at [131, 128] on link "Terug naar LTP Assessment Oefenen" at bounding box center [186, 125] width 249 height 11
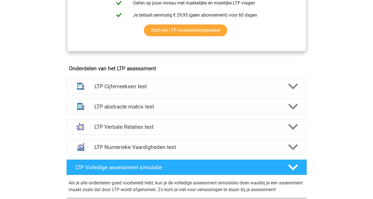
scroll to position [302, 0]
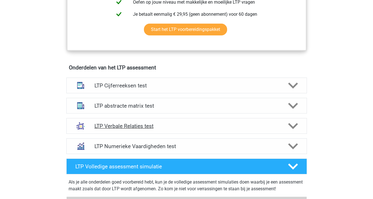
click at [143, 128] on h4 "LTP Verbale Relaties test" at bounding box center [186, 126] width 184 height 6
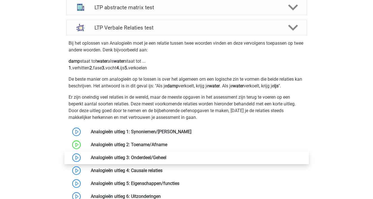
scroll to position [402, 0]
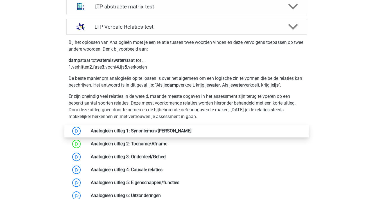
click at [191, 132] on link at bounding box center [191, 130] width 0 height 5
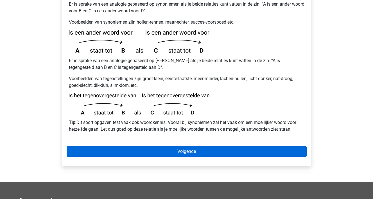
scroll to position [126, 0]
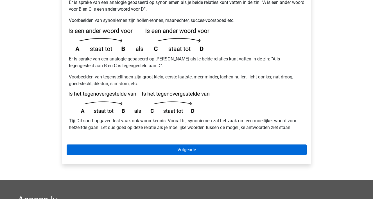
click at [157, 144] on link "Volgende" at bounding box center [187, 149] width 240 height 11
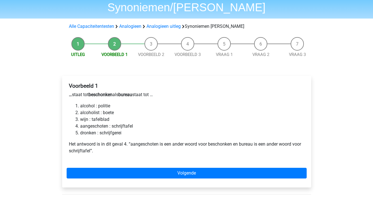
scroll to position [35, 0]
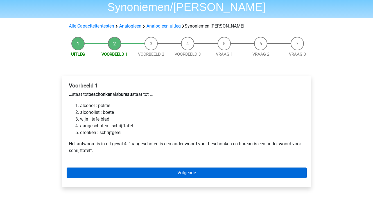
click at [137, 168] on link "Volgende" at bounding box center [187, 173] width 240 height 11
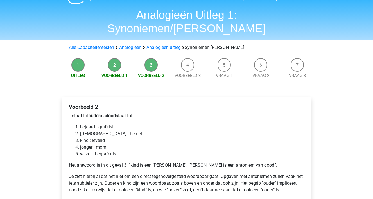
scroll to position [21, 0]
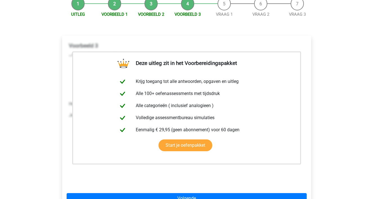
scroll to position [81, 0]
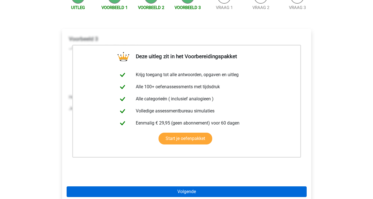
click at [133, 186] on link "Volgende" at bounding box center [187, 191] width 240 height 11
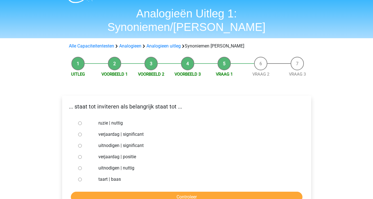
scroll to position [17, 0]
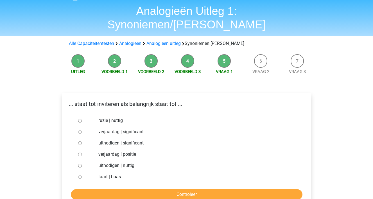
click at [79, 141] on input "uitnodigen | significant" at bounding box center [80, 143] width 4 height 4
radio input "true"
click at [105, 189] on input "Controleer" at bounding box center [187, 194] width 232 height 11
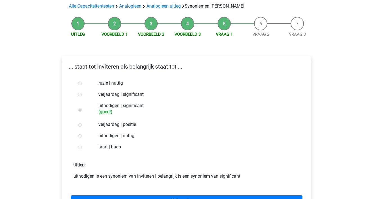
scroll to position [69, 0]
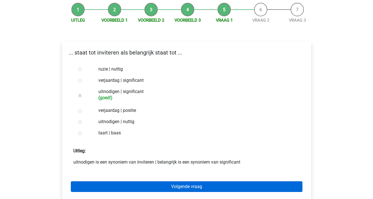
click at [112, 181] on link "Volgende vraag" at bounding box center [187, 186] width 232 height 11
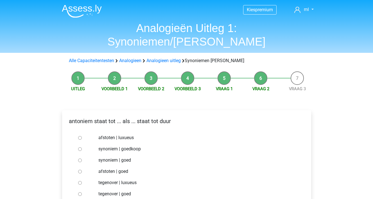
click at [80, 181] on input "tegenover | luxueus" at bounding box center [80, 183] width 4 height 4
radio input "true"
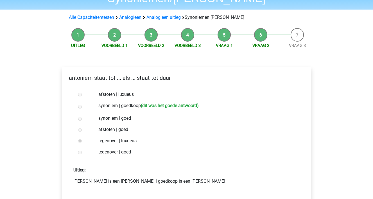
scroll to position [44, 0]
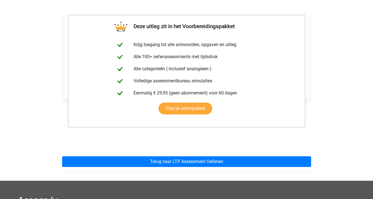
scroll to position [116, 0]
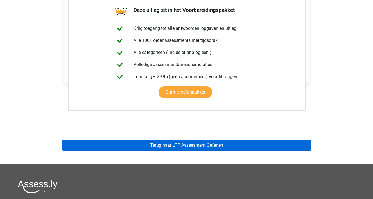
click at [129, 140] on link "Terug naar LTP Assessment Oefenen" at bounding box center [186, 145] width 249 height 11
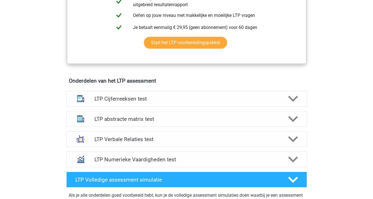
scroll to position [291, 0]
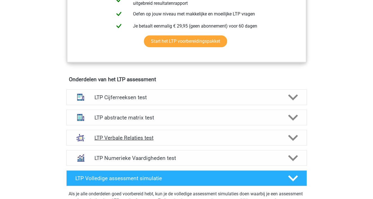
click at [291, 139] on polygon at bounding box center [293, 138] width 10 height 6
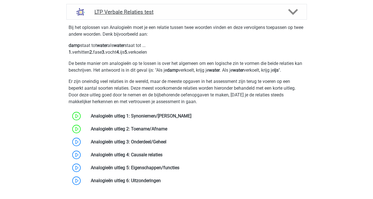
scroll to position [417, 0]
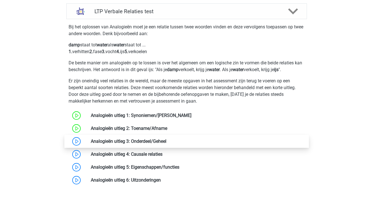
click at [166, 141] on link at bounding box center [166, 141] width 0 height 5
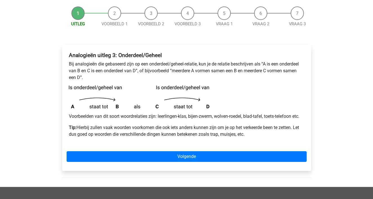
scroll to position [54, 0]
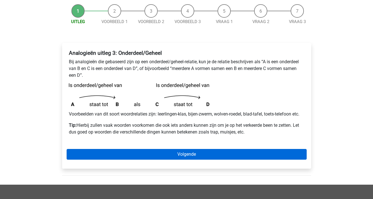
click at [157, 151] on link "Volgende" at bounding box center [187, 154] width 240 height 11
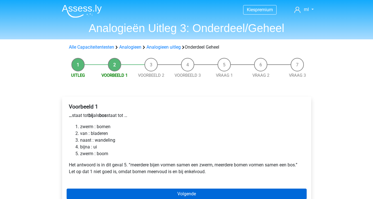
click at [124, 193] on link "Volgende" at bounding box center [187, 194] width 240 height 11
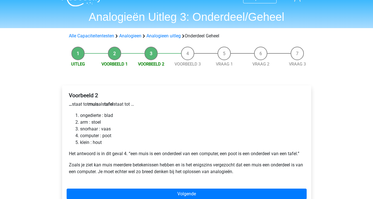
scroll to position [17, 0]
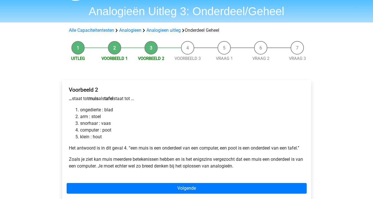
click at [124, 193] on link "Volgende" at bounding box center [187, 188] width 240 height 11
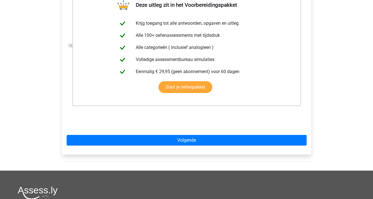
scroll to position [125, 0]
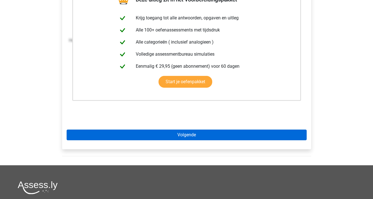
click at [150, 135] on link "Volgende" at bounding box center [187, 135] width 240 height 11
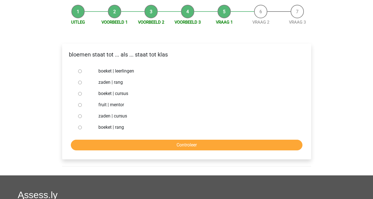
scroll to position [51, 0]
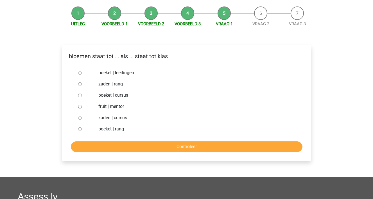
click at [78, 74] on input "boeket | leerlingen" at bounding box center [80, 73] width 4 height 4
radio input "true"
click at [125, 145] on input "Controleer" at bounding box center [187, 146] width 232 height 11
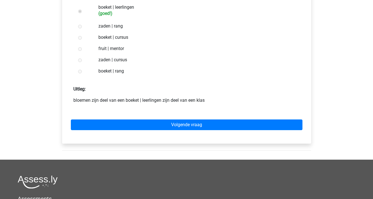
scroll to position [119, 0]
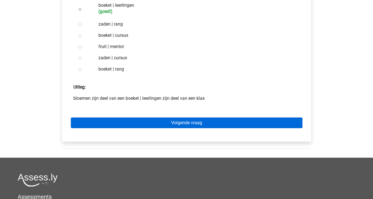
click at [134, 128] on link "Volgende vraag" at bounding box center [187, 122] width 232 height 11
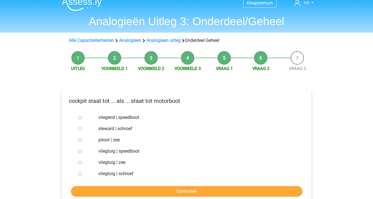
scroll to position [7, 0]
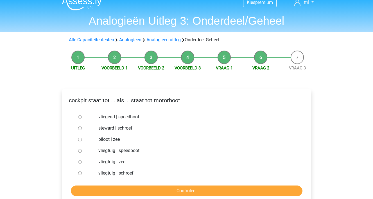
click at [80, 174] on input "vliegtuig | schroef" at bounding box center [80, 173] width 4 height 4
radio input "true"
click at [89, 189] on input "Controleer" at bounding box center [187, 190] width 232 height 11
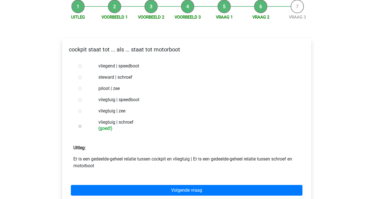
scroll to position [59, 0]
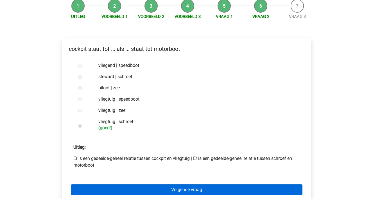
click at [92, 191] on link "Volgende vraag" at bounding box center [187, 189] width 232 height 11
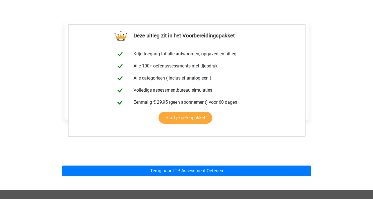
scroll to position [112, 0]
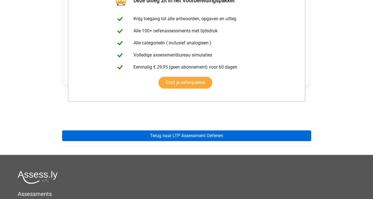
click at [130, 138] on link "Terug naar LTP Assessment Oefenen" at bounding box center [186, 135] width 249 height 11
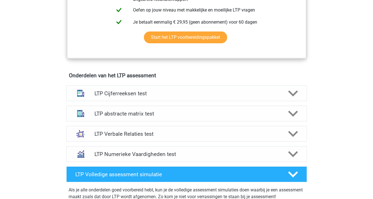
scroll to position [298, 0]
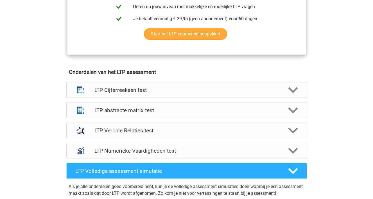
click at [295, 150] on polygon at bounding box center [293, 151] width 10 height 6
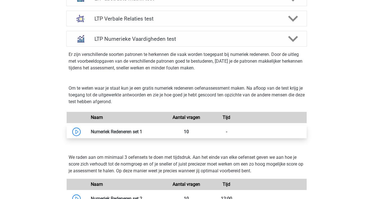
scroll to position [409, 0]
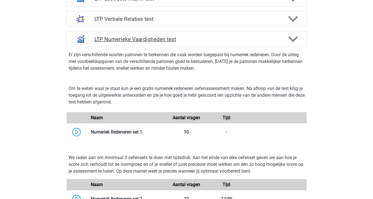
click at [250, 37] on h4 "LTP Numerieke Vaardigheden test" at bounding box center [186, 39] width 184 height 6
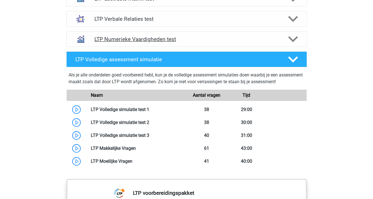
click at [297, 40] on icon at bounding box center [293, 39] width 10 height 10
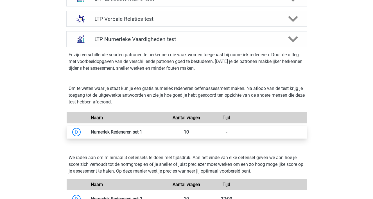
click at [142, 129] on link at bounding box center [142, 131] width 0 height 5
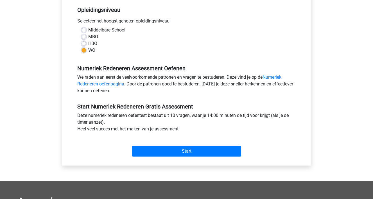
scroll to position [115, 0]
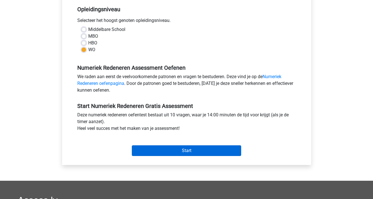
click at [139, 150] on input "Start" at bounding box center [186, 150] width 109 height 11
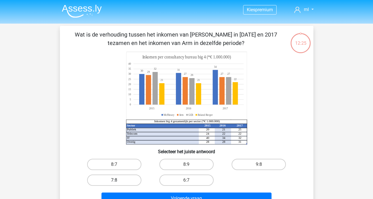
click at [108, 178] on label "7:8" at bounding box center [114, 180] width 54 height 11
click at [114, 180] on input "7:8" at bounding box center [116, 182] width 4 height 4
radio input "true"
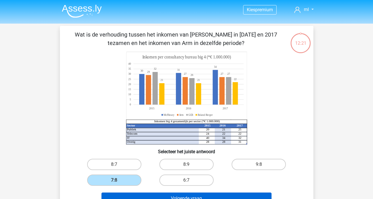
click at [119, 193] on button "Volgende vraag" at bounding box center [186, 199] width 170 height 12
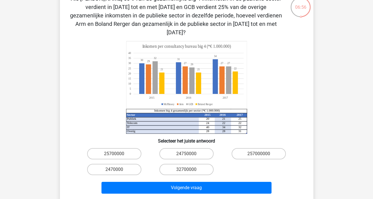
scroll to position [41, 0]
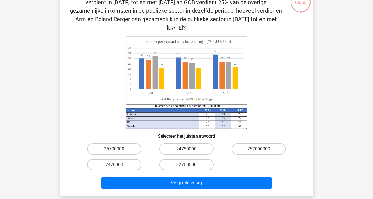
click at [171, 159] on label "32700000" at bounding box center [186, 164] width 54 height 11
click at [186, 165] on input "32700000" at bounding box center [188, 167] width 4 height 4
radio input "true"
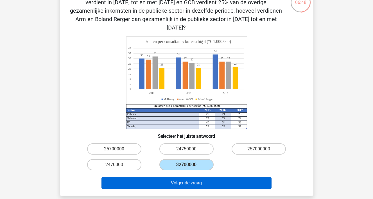
click at [169, 177] on button "Volgende vraag" at bounding box center [186, 183] width 170 height 12
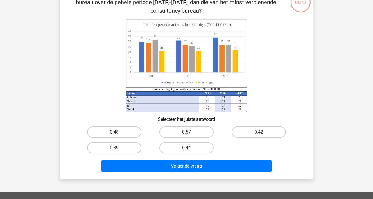
scroll to position [26, 0]
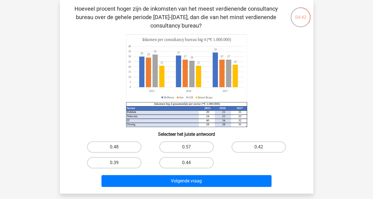
click at [115, 148] on input "0.48" at bounding box center [116, 149] width 4 height 4
radio input "true"
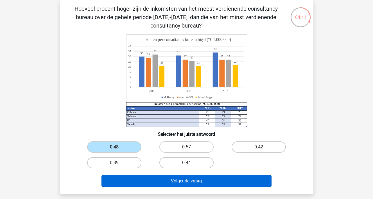
click at [123, 182] on button "Volgende vraag" at bounding box center [186, 181] width 170 height 12
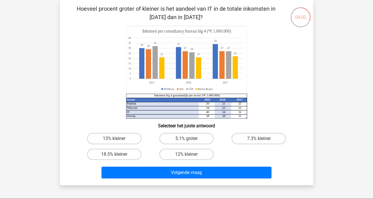
click at [117, 141] on input "13% kleiner" at bounding box center [116, 141] width 4 height 4
radio input "true"
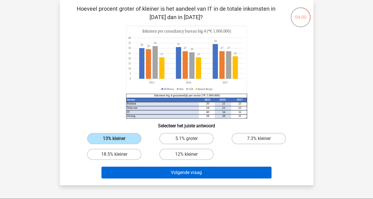
click at [137, 177] on button "Volgende vraag" at bounding box center [186, 173] width 170 height 12
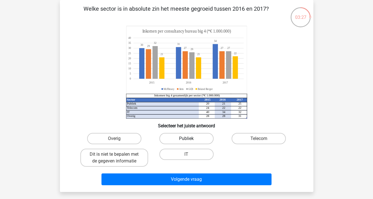
click at [179, 139] on label "Publiek" at bounding box center [186, 138] width 54 height 11
click at [186, 139] on input "Publiek" at bounding box center [188, 141] width 4 height 4
radio input "true"
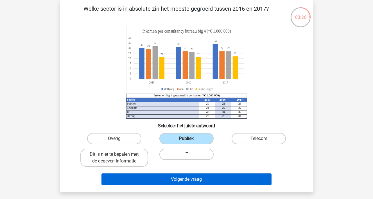
click at [165, 179] on button "Volgende vraag" at bounding box center [186, 179] width 170 height 12
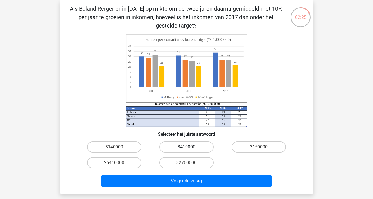
click at [182, 150] on label "3410000" at bounding box center [186, 146] width 54 height 11
click at [186, 150] on input "3410000" at bounding box center [188, 149] width 4 height 4
radio input "true"
click at [123, 148] on label "3140000" at bounding box center [114, 146] width 54 height 11
click at [118, 148] on input "3140000" at bounding box center [116, 149] width 4 height 4
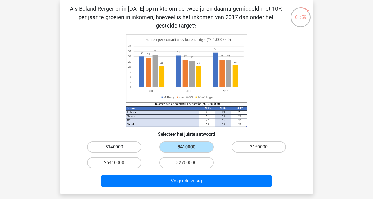
radio input "true"
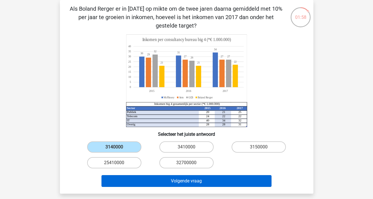
click at [128, 181] on button "Volgende vraag" at bounding box center [186, 181] width 170 height 12
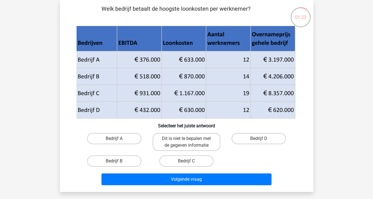
click at [116, 140] on input "Bedrijf A" at bounding box center [116, 141] width 4 height 4
radio input "true"
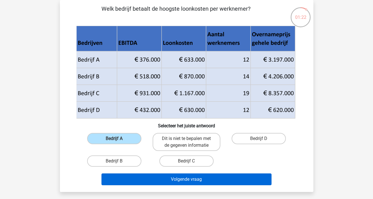
click at [134, 179] on button "Volgende vraag" at bounding box center [186, 179] width 170 height 12
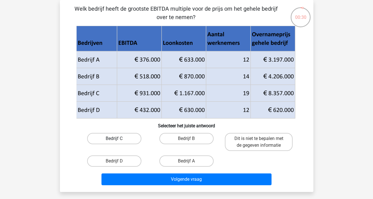
click at [112, 138] on label "Bedrijf C" at bounding box center [114, 138] width 54 height 11
click at [114, 139] on input "Bedrijf C" at bounding box center [116, 141] width 4 height 4
radio input "true"
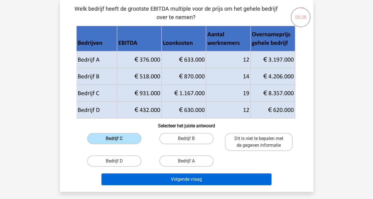
click at [126, 180] on button "Volgende vraag" at bounding box center [186, 179] width 170 height 12
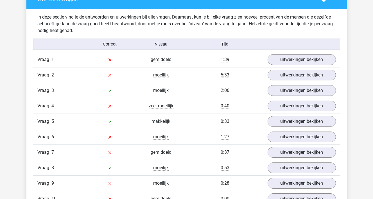
scroll to position [434, 0]
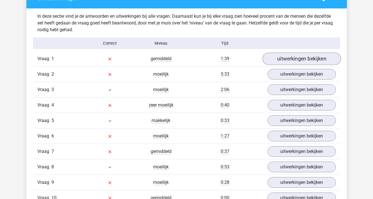
click at [286, 60] on link "uitwerkingen bekijken" at bounding box center [301, 59] width 78 height 12
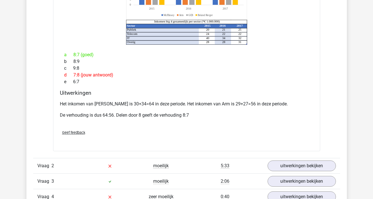
scroll to position [574, 0]
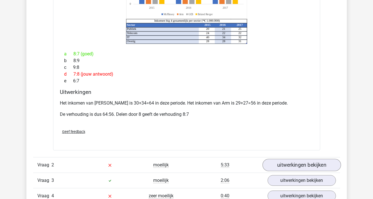
click at [283, 159] on link "uitwerkingen bekijken" at bounding box center [301, 165] width 78 height 12
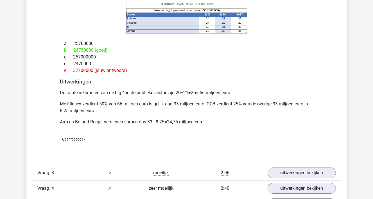
scroll to position [838, 0]
click at [279, 166] on link "uitwerkingen bekijken" at bounding box center [301, 172] width 78 height 12
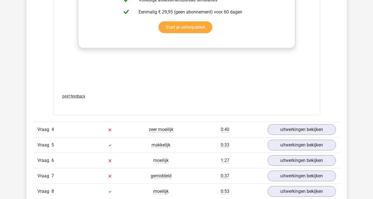
scroll to position [1281, 0]
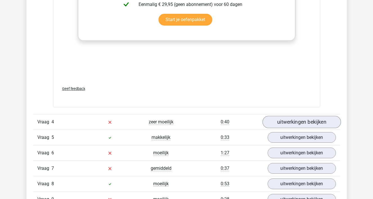
click at [300, 116] on link "uitwerkingen bekijken" at bounding box center [301, 122] width 78 height 12
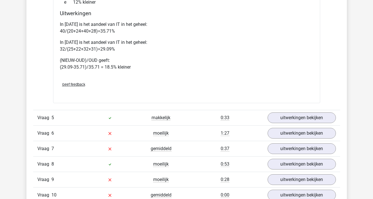
scroll to position [1558, 0]
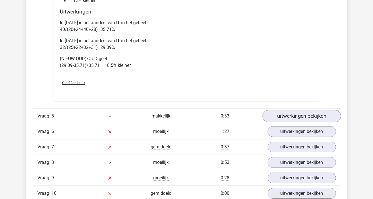
click at [300, 113] on link "uitwerkingen bekijken" at bounding box center [301, 116] width 78 height 12
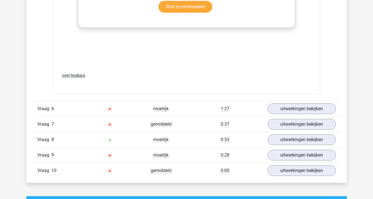
scroll to position [1989, 0]
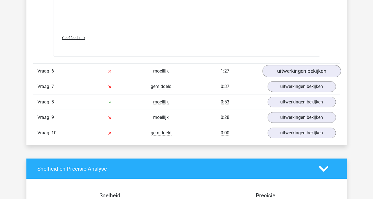
click at [306, 68] on link "uitwerkingen bekijken" at bounding box center [301, 71] width 78 height 12
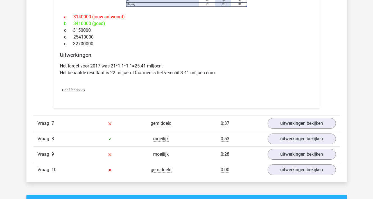
scroll to position [2179, 0]
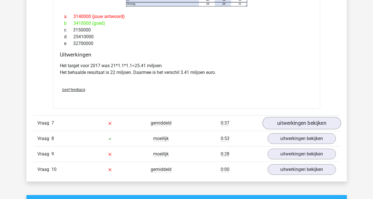
click at [298, 117] on link "uitwerkingen bekijken" at bounding box center [301, 123] width 78 height 12
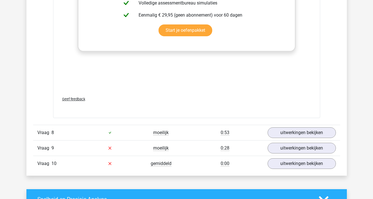
scroll to position [2561, 0]
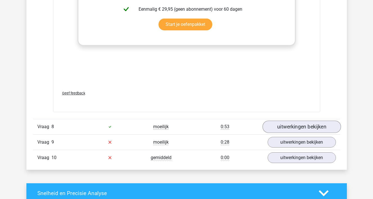
click at [298, 121] on link "uitwerkingen bekijken" at bounding box center [301, 127] width 78 height 12
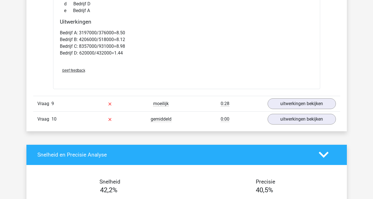
scroll to position [2836, 0]
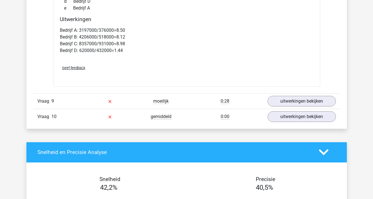
click at [302, 100] on div "Vraag 9 moeilijk 0:28 uitwerkingen bekijken" at bounding box center [186, 100] width 307 height 15
click at [302, 96] on link "uitwerkingen bekijken" at bounding box center [301, 101] width 78 height 12
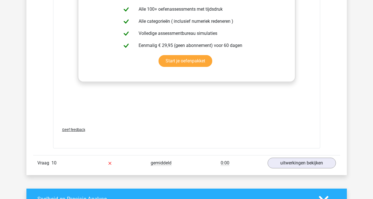
scroll to position [3174, 0]
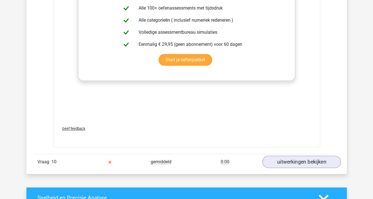
click at [297, 156] on link "uitwerkingen bekijken" at bounding box center [301, 162] width 78 height 12
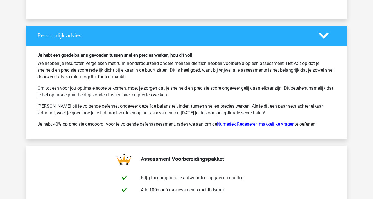
scroll to position [3904, 0]
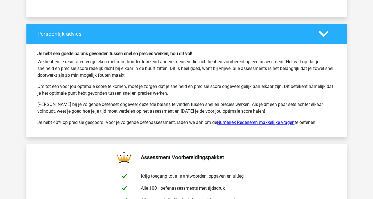
click at [284, 120] on link "Numeriek Redeneren makkelijke vragen" at bounding box center [256, 122] width 78 height 5
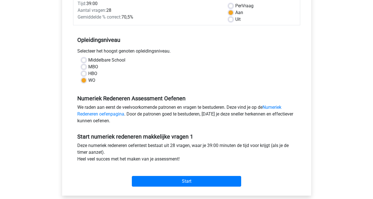
scroll to position [78, 0]
